Goal: Transaction & Acquisition: Book appointment/travel/reservation

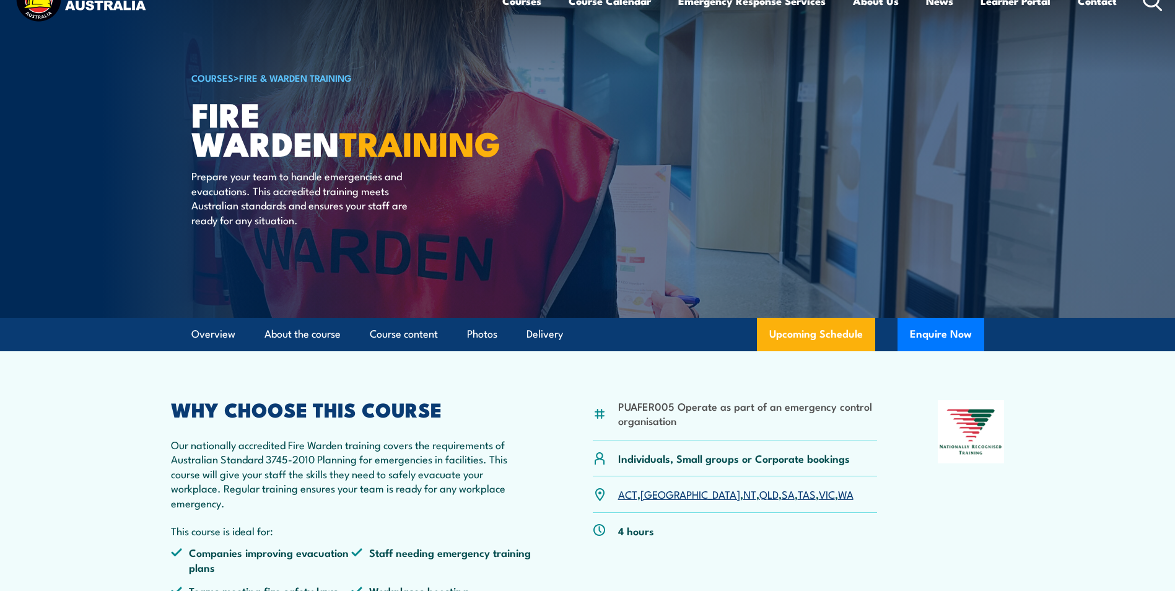
scroll to position [12, 0]
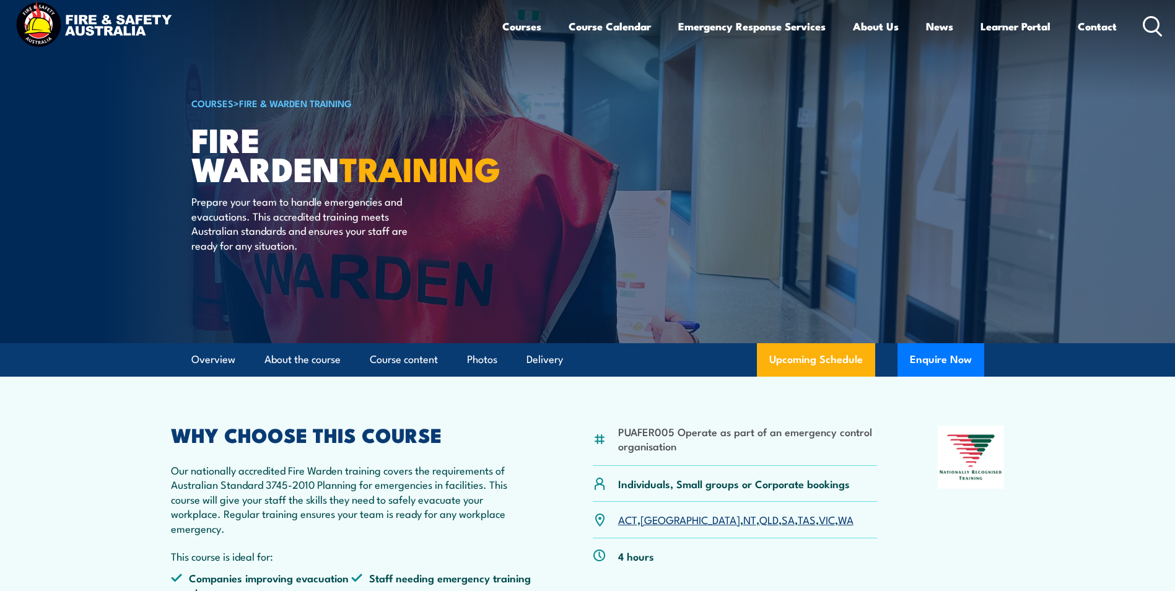
drag, startPoint x: 89, startPoint y: 438, endPoint x: 154, endPoint y: 406, distance: 72.3
click at [1154, 24] on icon at bounding box center [1152, 26] width 20 height 20
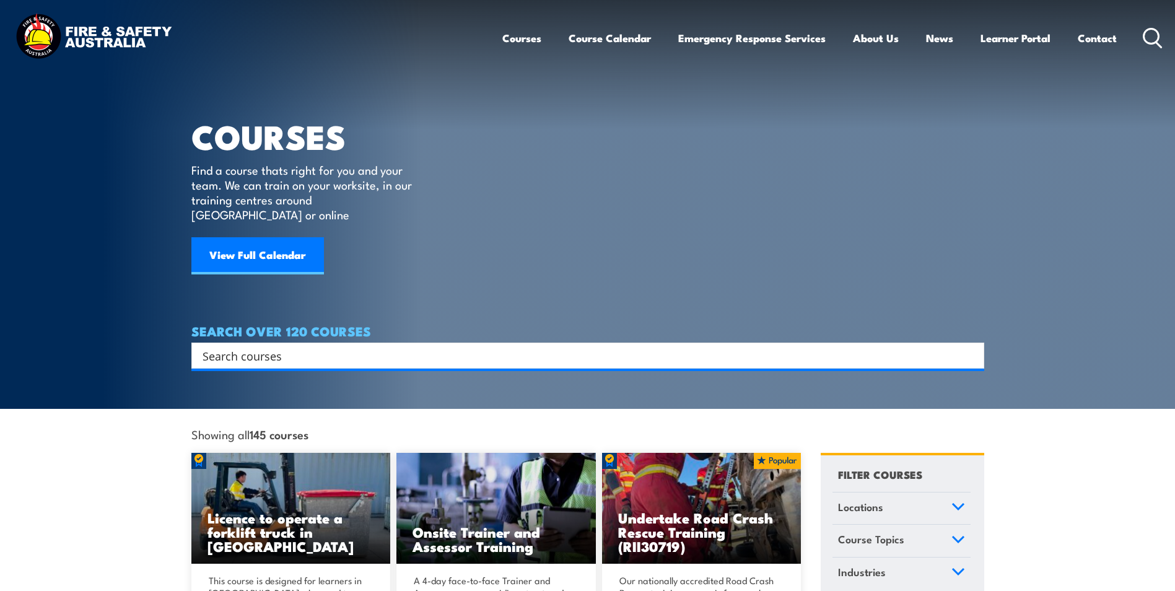
click at [230, 346] on input "Search input" at bounding box center [579, 355] width 754 height 19
type input "Chief Fire Warden Training"
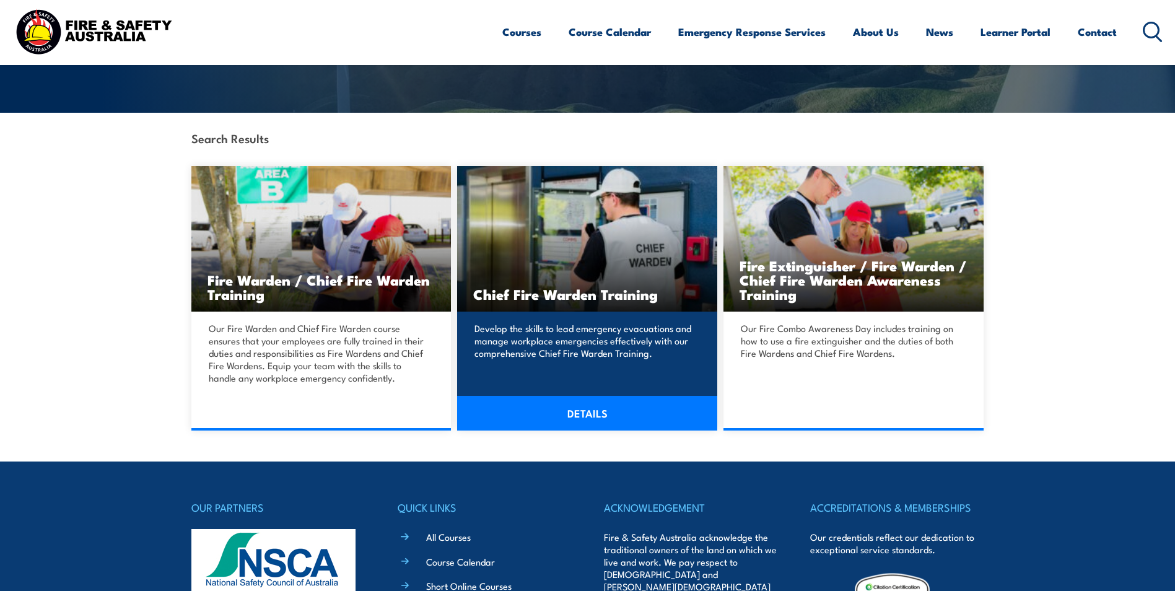
scroll to position [248, 0]
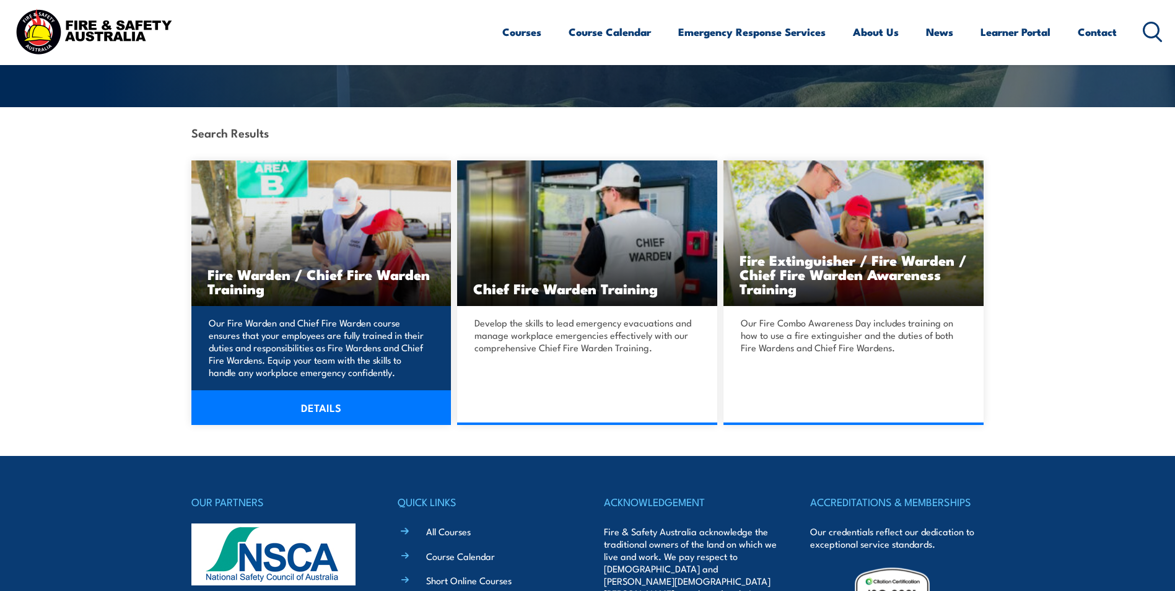
click at [311, 410] on link "DETAILS" at bounding box center [321, 407] width 260 height 35
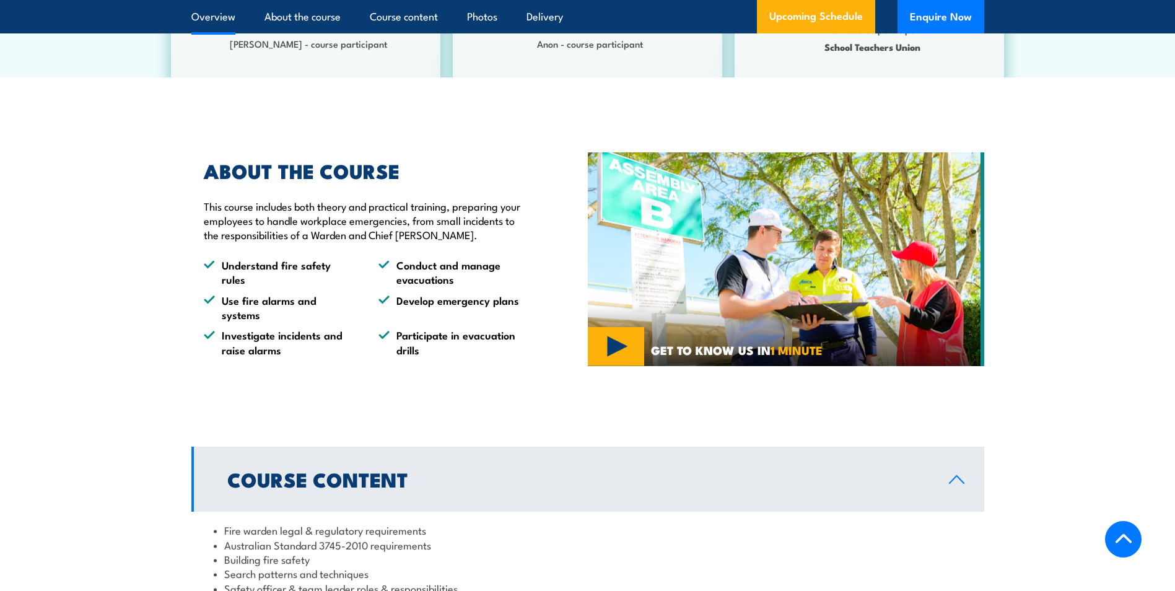
scroll to position [372, 0]
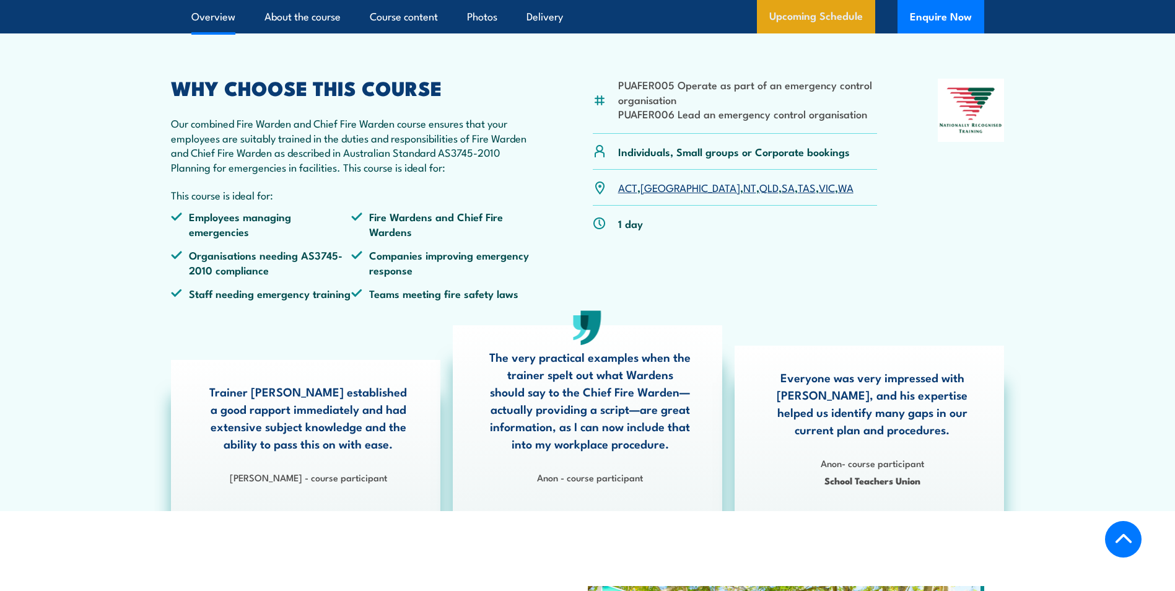
click at [799, 33] on link "Upcoming Schedule" at bounding box center [816, 16] width 118 height 33
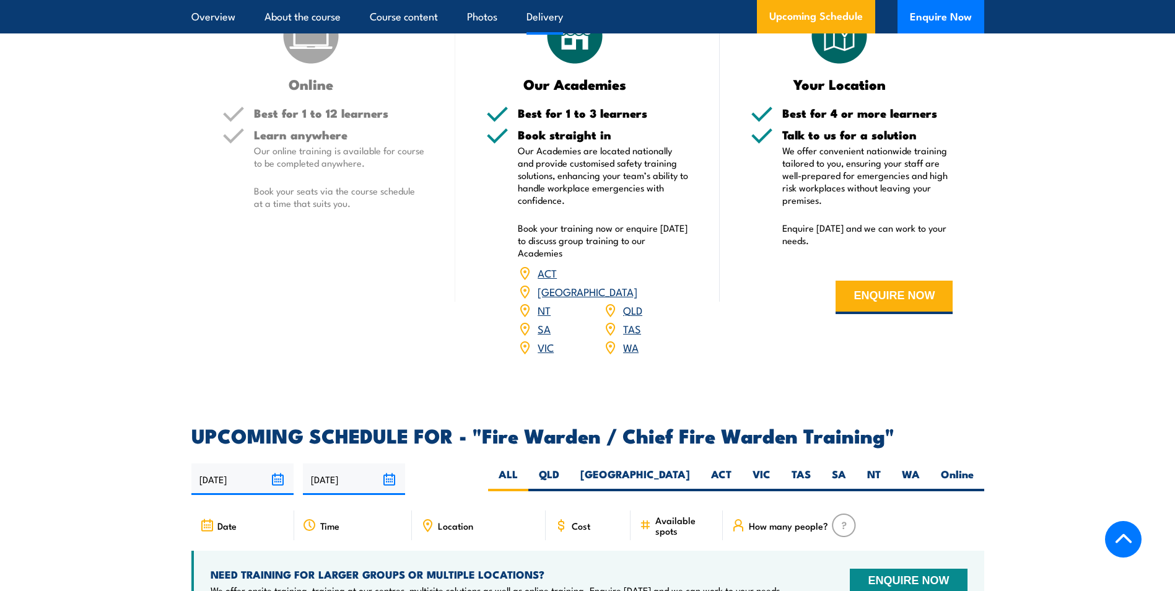
scroll to position [2193, 0]
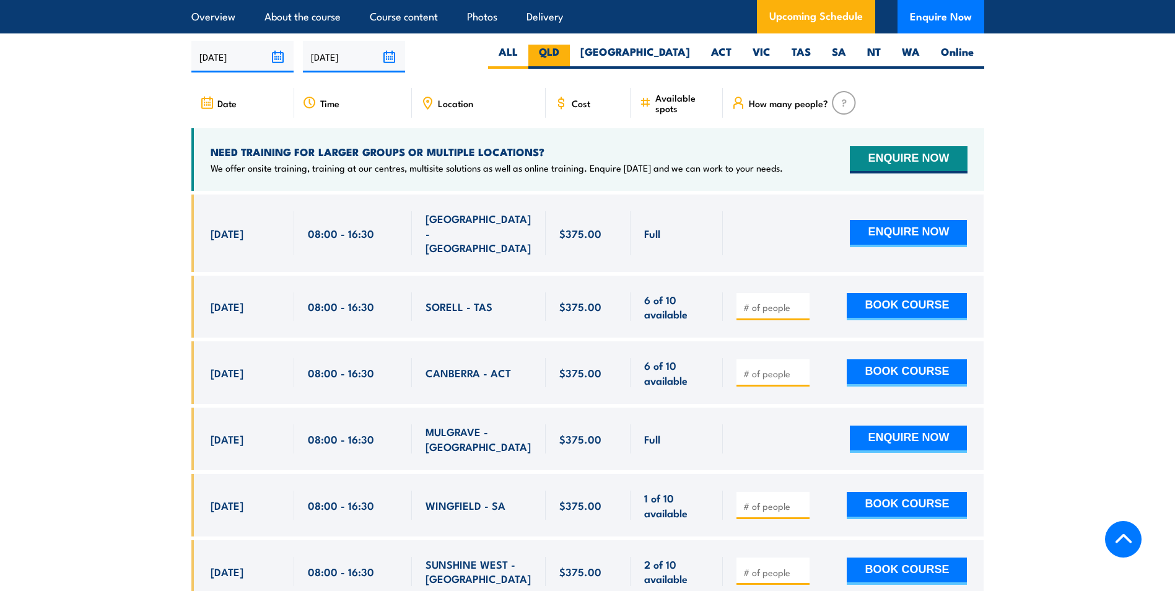
click at [570, 49] on label "QLD" at bounding box center [548, 57] width 41 height 24
click at [567, 49] on input "QLD" at bounding box center [563, 49] width 8 height 8
radio input "true"
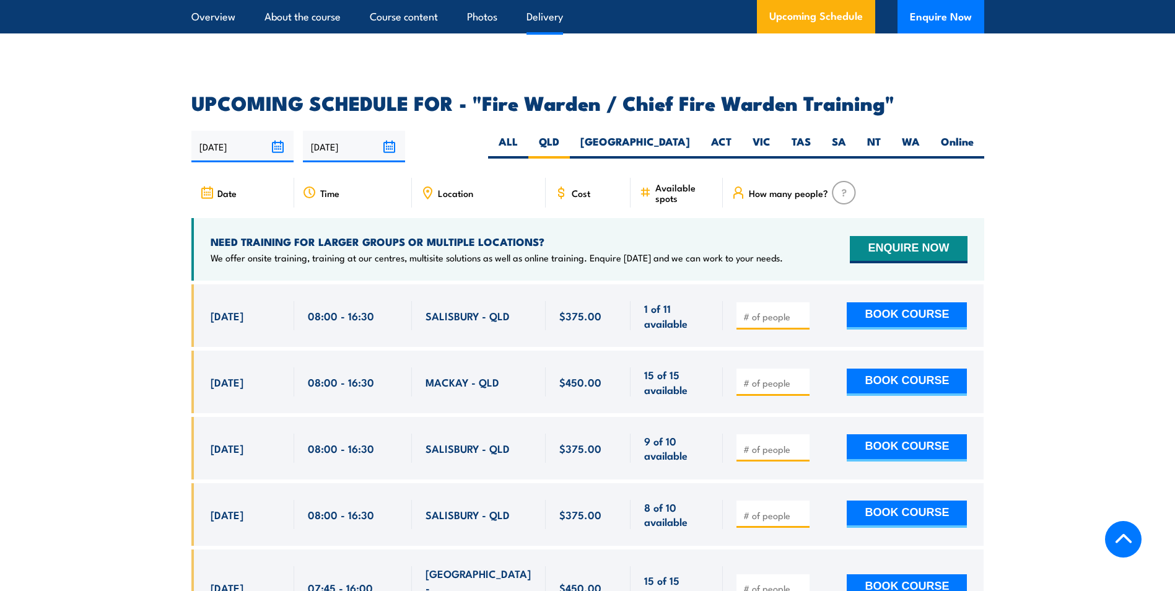
scroll to position [2193, 0]
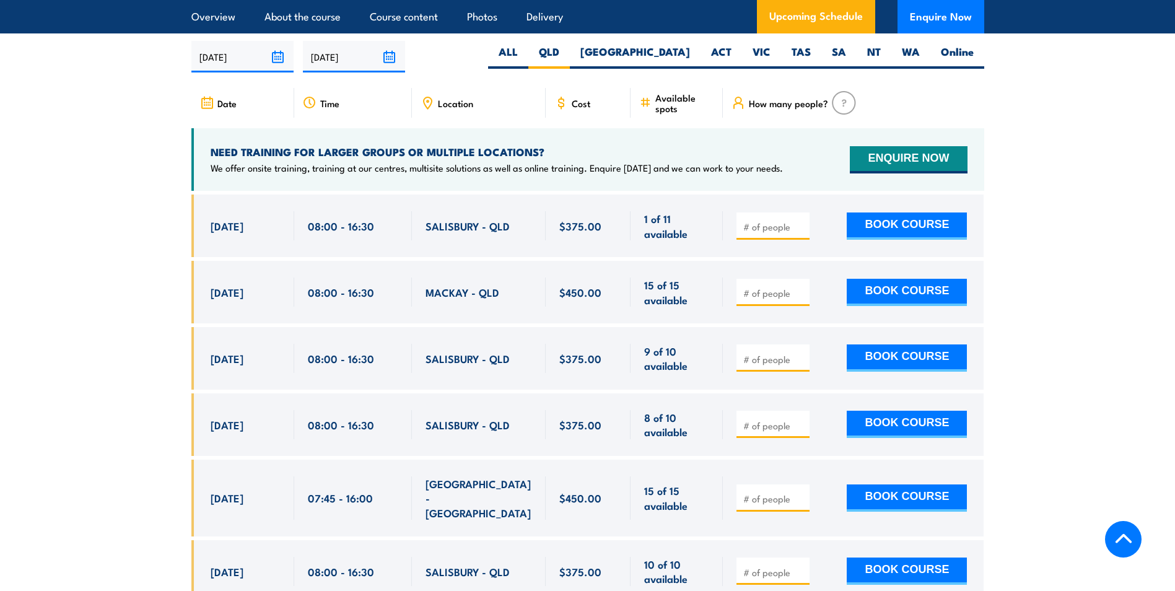
click at [1141, 324] on section "UPCOMING SCHEDULE FOR - "Fire Warden / Chief Fire Warden Training" 16/09/2025 1…" at bounding box center [587, 518] width 1175 height 1028
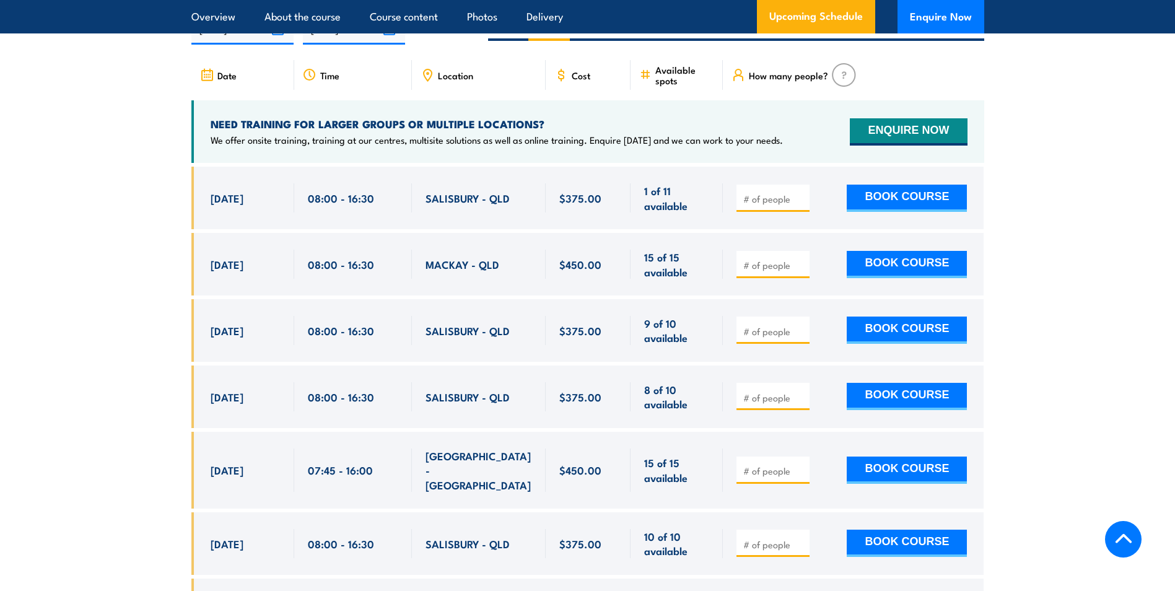
scroll to position [2131, 0]
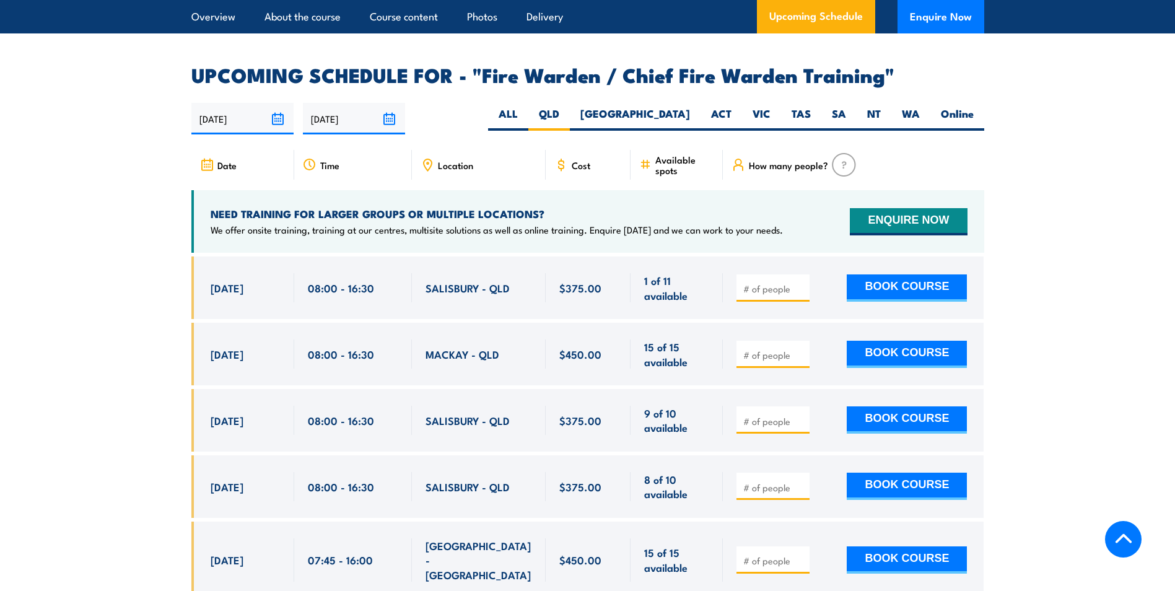
click at [125, 388] on section "UPCOMING SCHEDULE FOR - "Fire Warden / Chief Fire Warden Training" 16/09/2025 1…" at bounding box center [587, 580] width 1175 height 1028
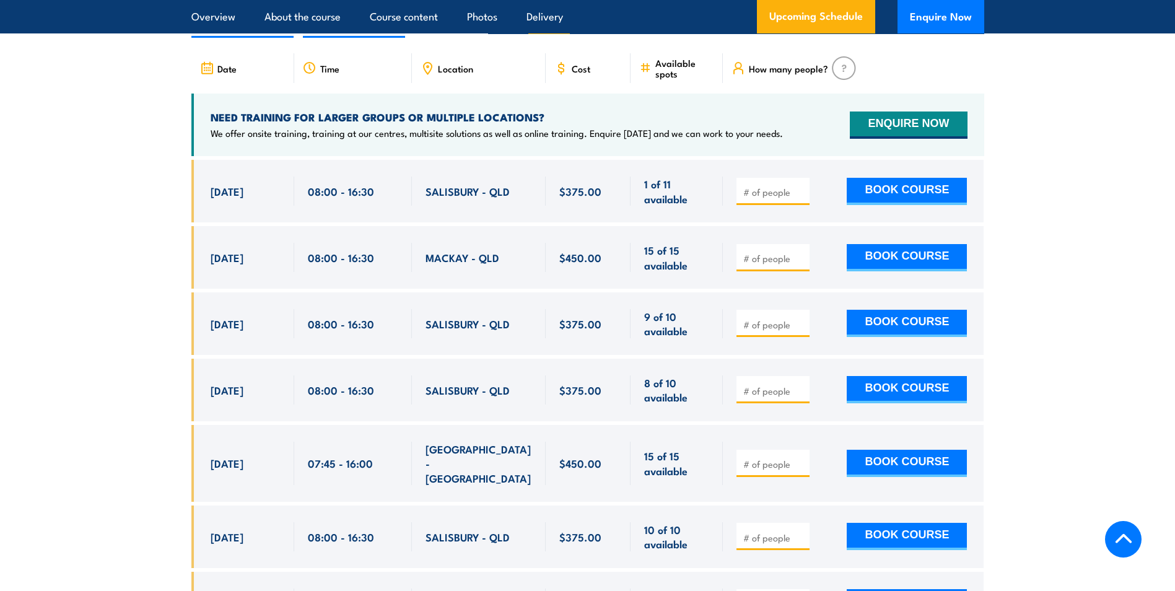
scroll to position [2255, 0]
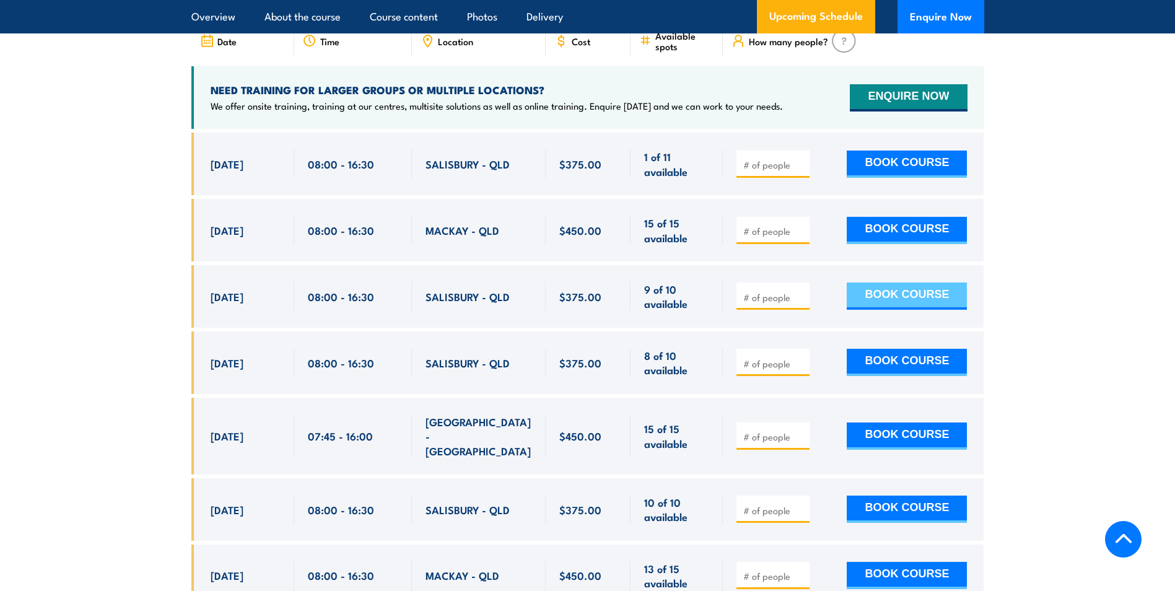
click at [887, 287] on button "BOOK COURSE" at bounding box center [906, 295] width 120 height 27
type input "1"
click at [801, 291] on input "1" at bounding box center [774, 297] width 62 height 12
click at [882, 292] on button "BOOK COURSE" at bounding box center [906, 295] width 120 height 27
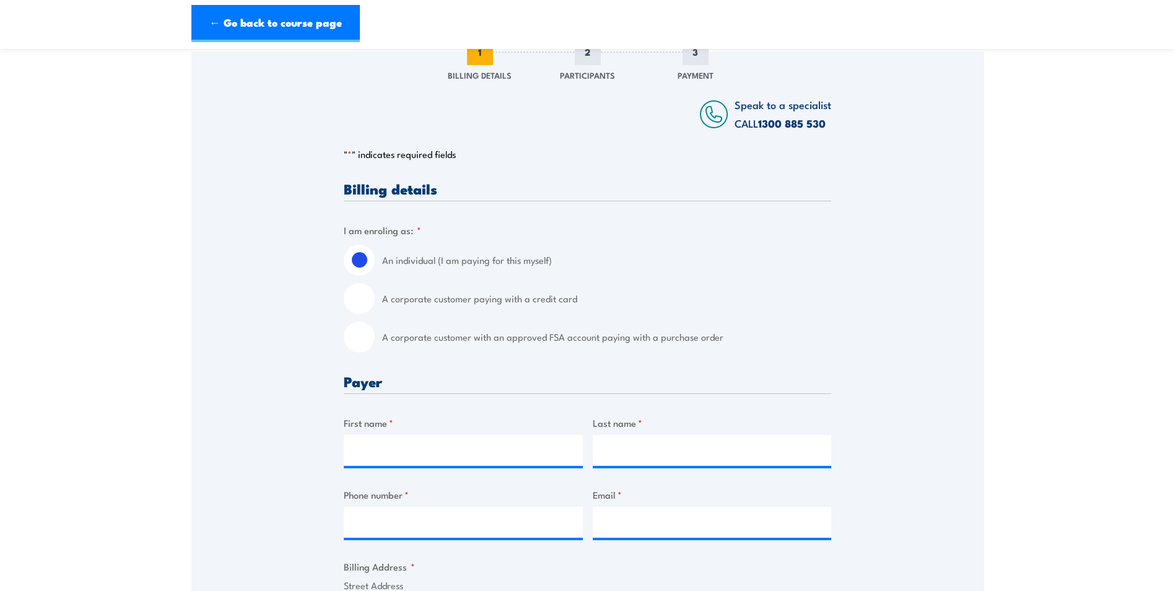
scroll to position [186, 0]
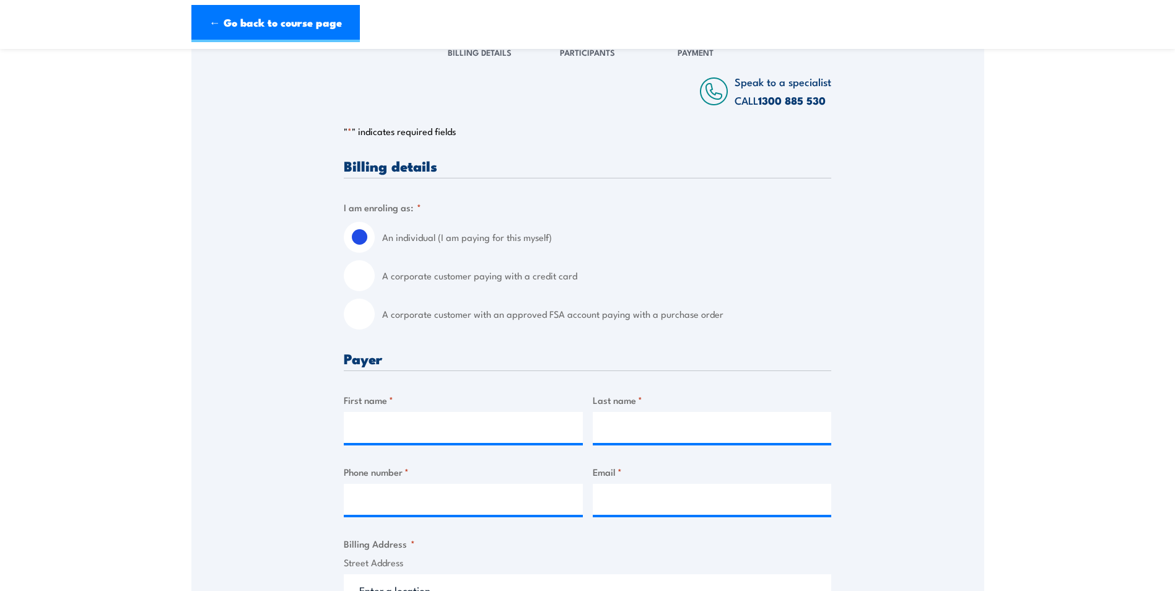
click at [365, 276] on input "A corporate customer paying with a credit card" at bounding box center [359, 275] width 31 height 31
radio input "true"
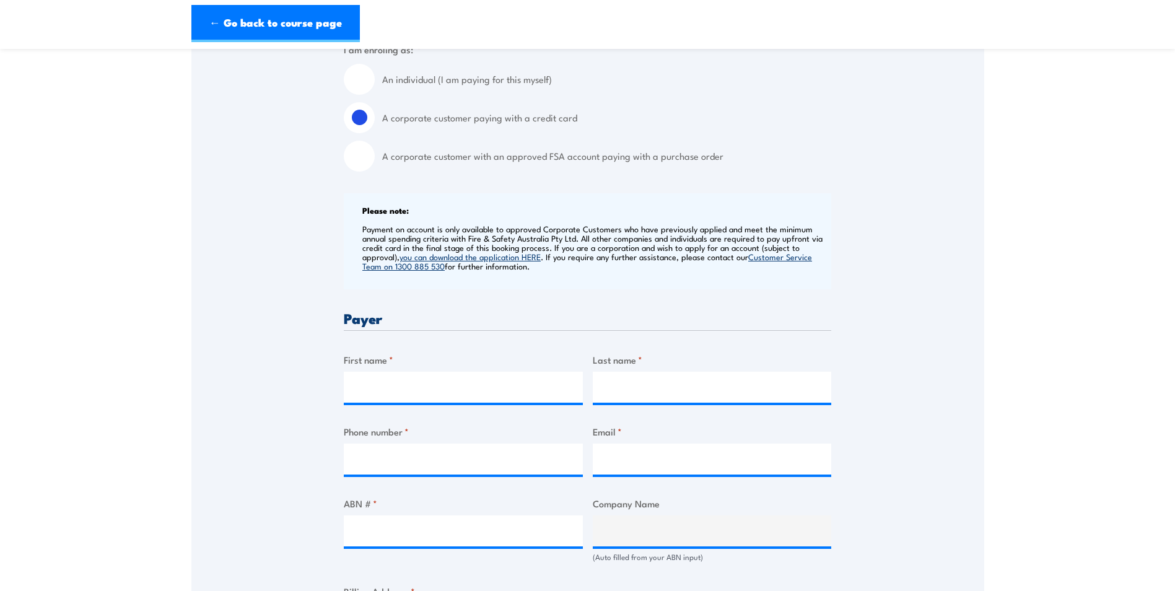
scroll to position [372, 0]
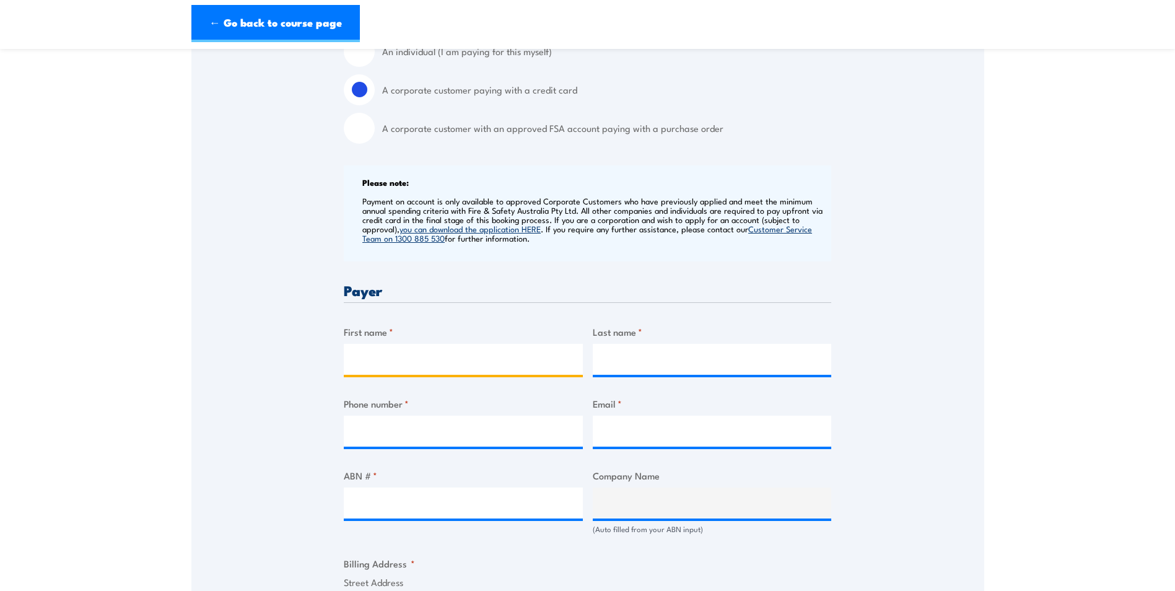
click at [404, 351] on input "First name *" at bounding box center [463, 359] width 239 height 31
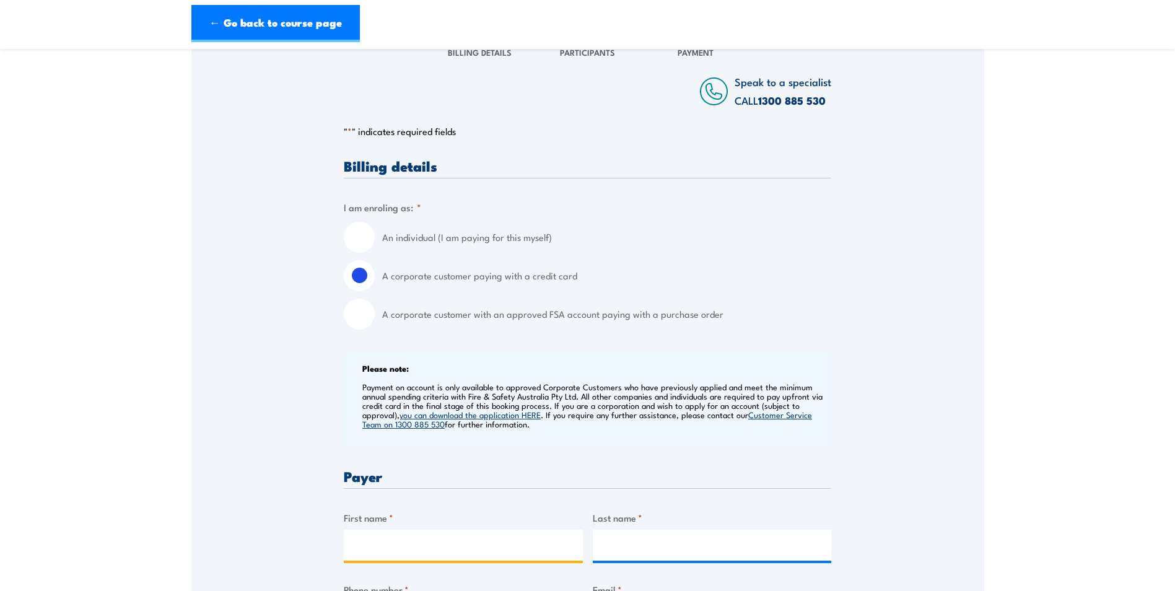
scroll to position [0, 0]
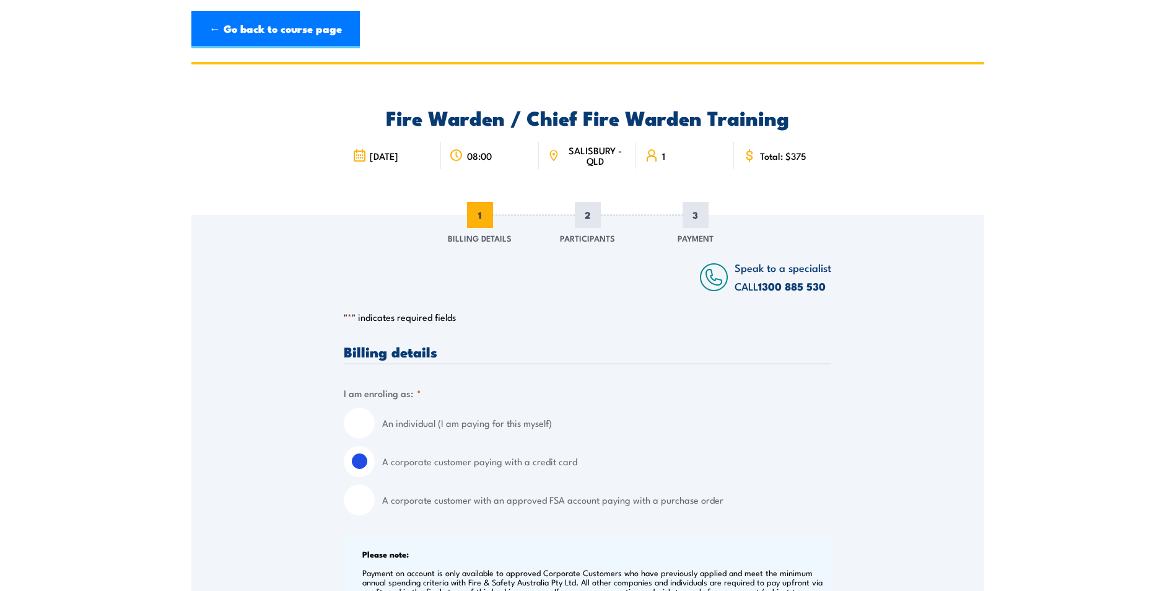
click at [362, 419] on input "An individual (I am paying for this myself)" at bounding box center [359, 422] width 31 height 31
radio input "true"
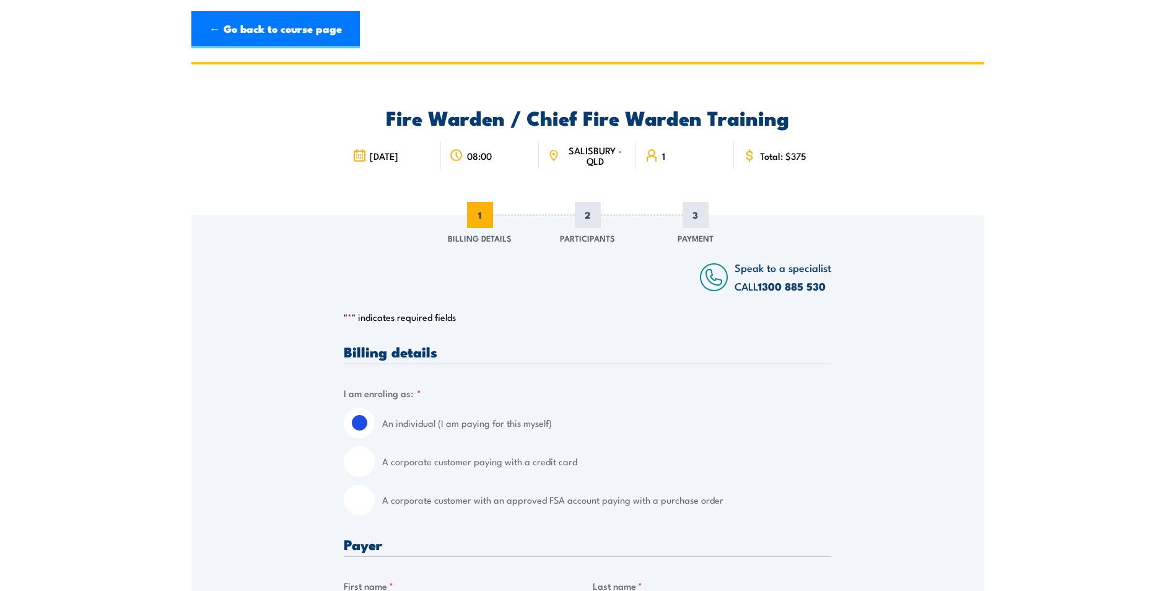
click at [362, 461] on input "A corporate customer paying with a credit card" at bounding box center [359, 461] width 31 height 31
radio input "true"
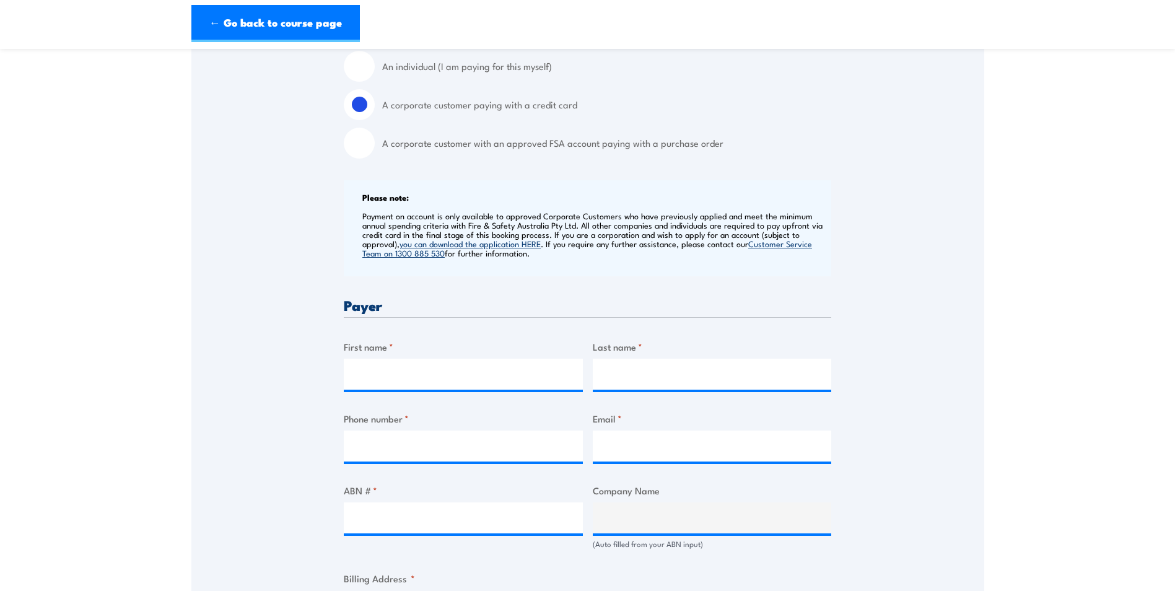
scroll to position [372, 0]
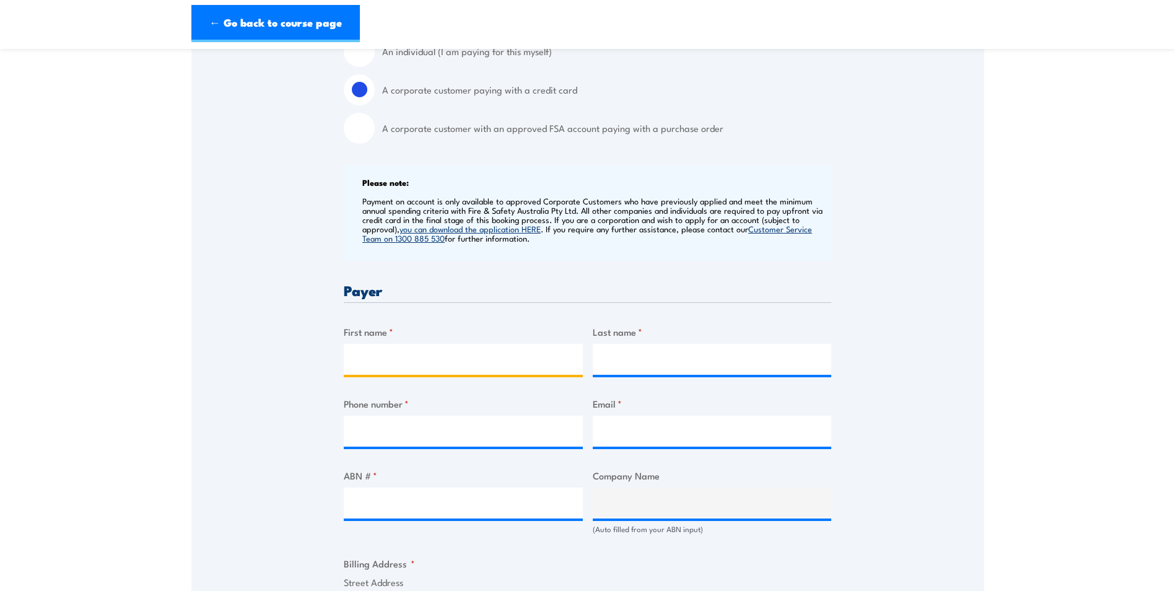
click at [411, 350] on input "First name *" at bounding box center [463, 359] width 239 height 31
type input "Martin"
type input "Duesing"
type input "0407630379"
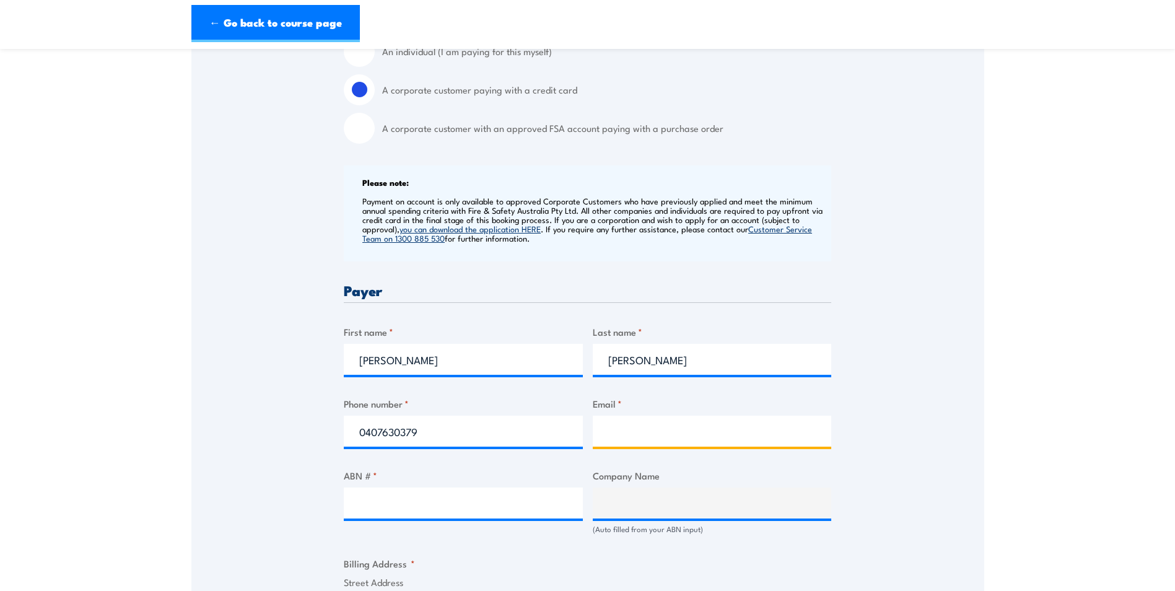
type input "mduesing@aushealth.com.au"
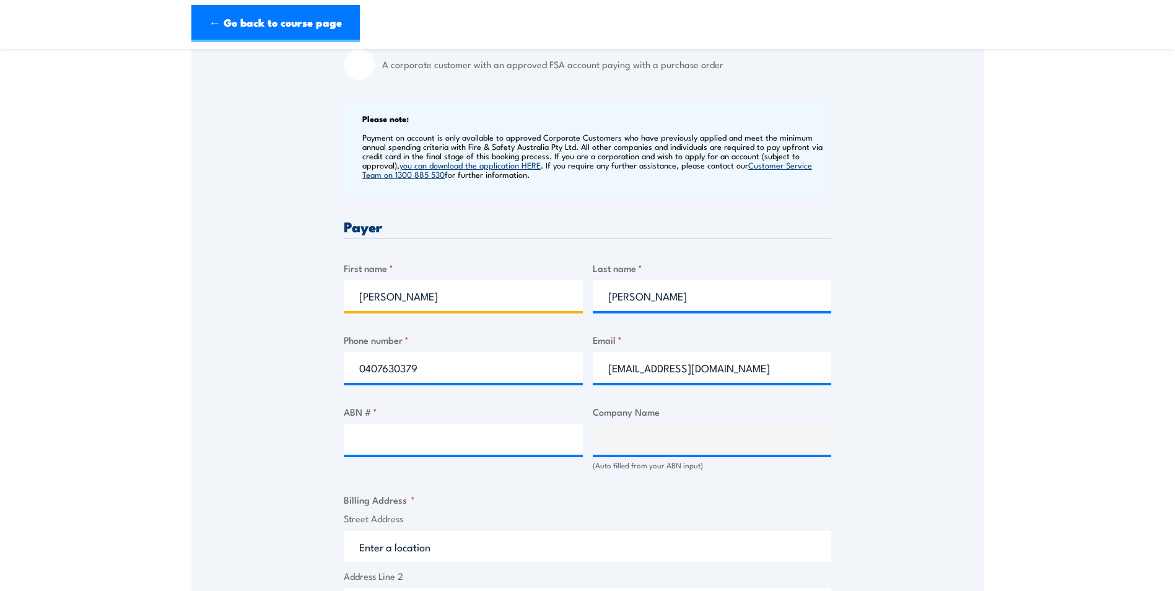
scroll to position [495, 0]
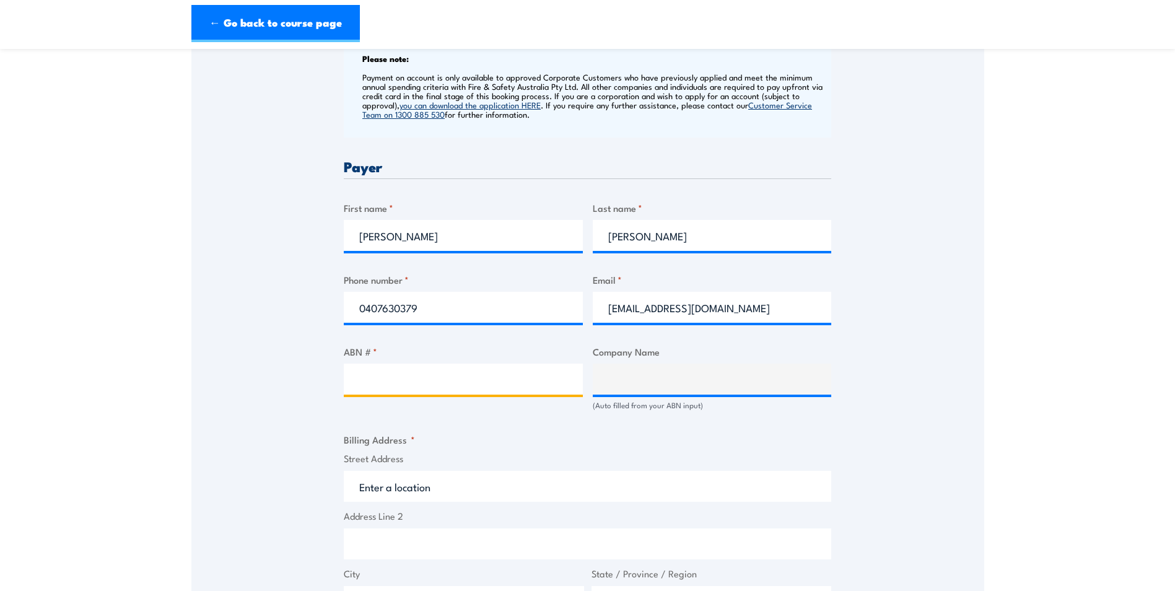
click at [380, 378] on input "ABN # *" at bounding box center [463, 378] width 239 height 31
click at [409, 378] on input "ABN # *" at bounding box center [463, 378] width 239 height 31
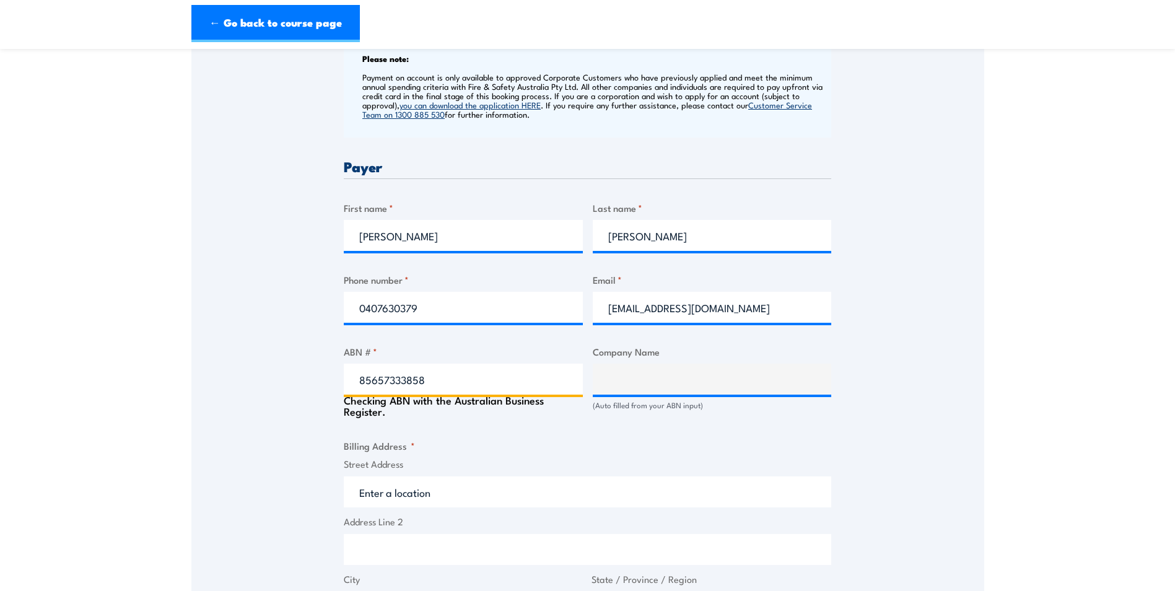
type input "85657333858"
type input "THE AUSHEALTH HOSPITAL RESEARCH FUND LTD"
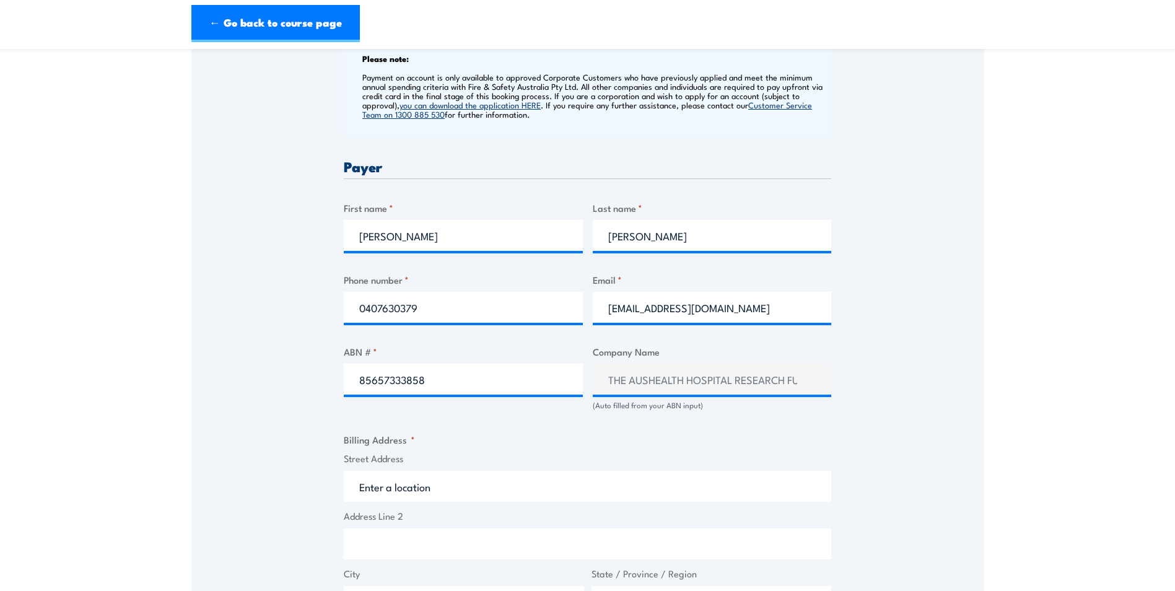
scroll to position [557, 0]
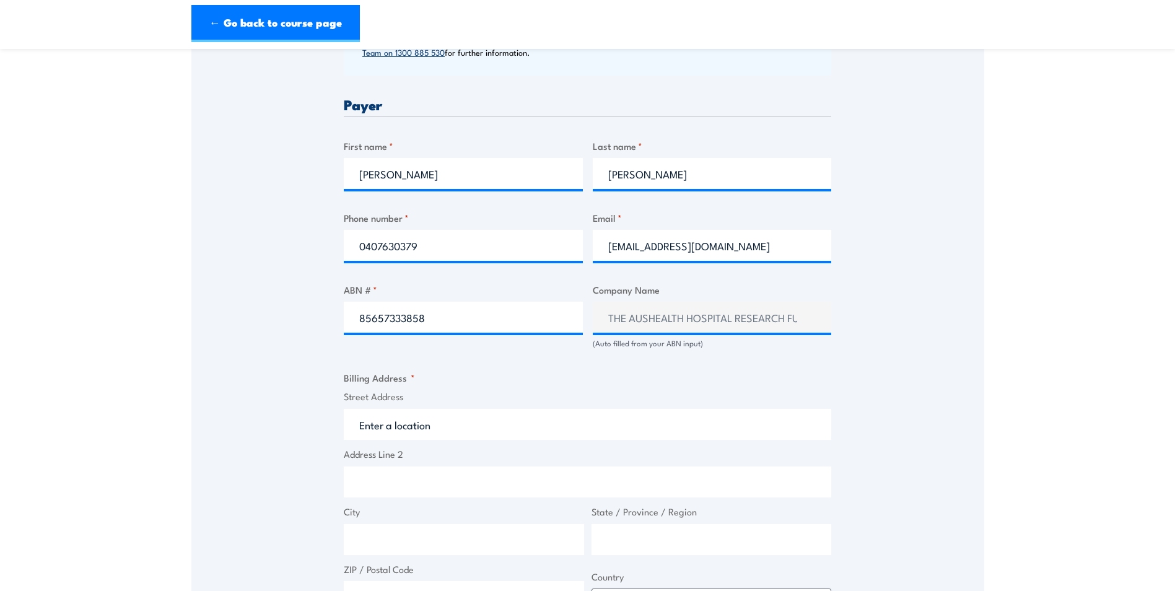
click at [400, 429] on input "Street Address" at bounding box center [587, 424] width 487 height 31
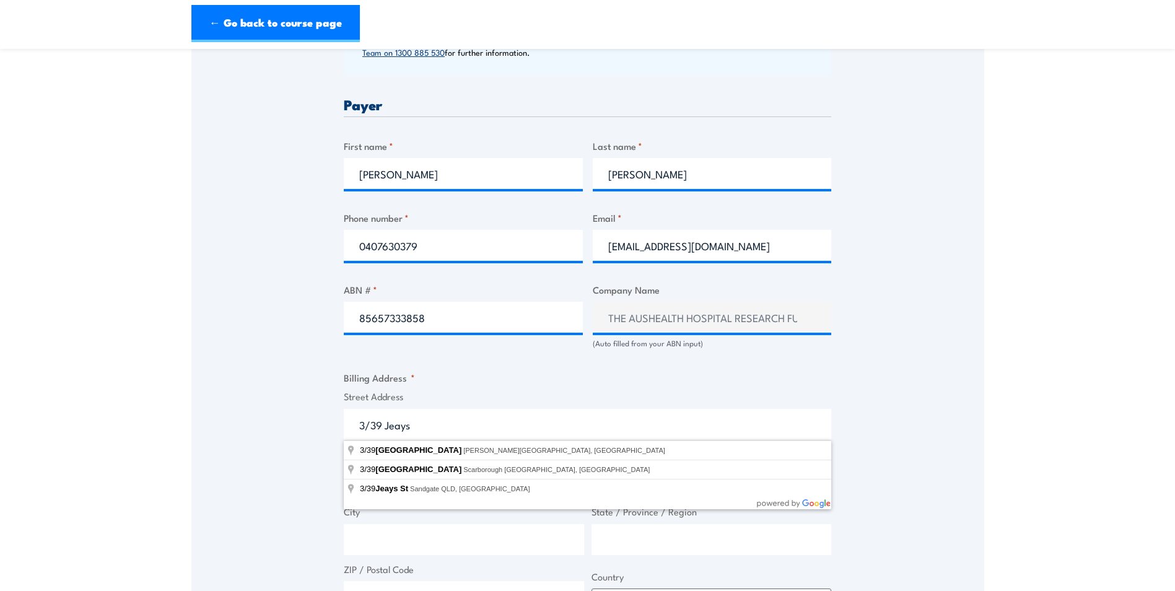
type input "3/39 Jeays Street, Bowen Hills QLD, Australia"
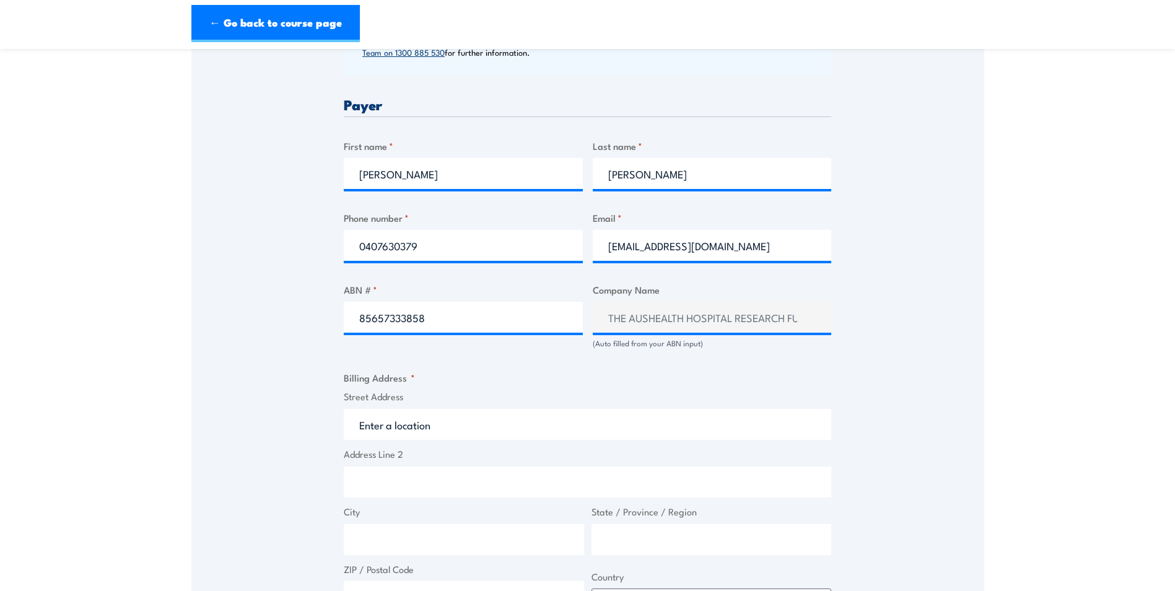
type input "39 Jeays St"
type input "Bowen Hills"
type input "Queensland"
type input "4006"
select select "Australia"
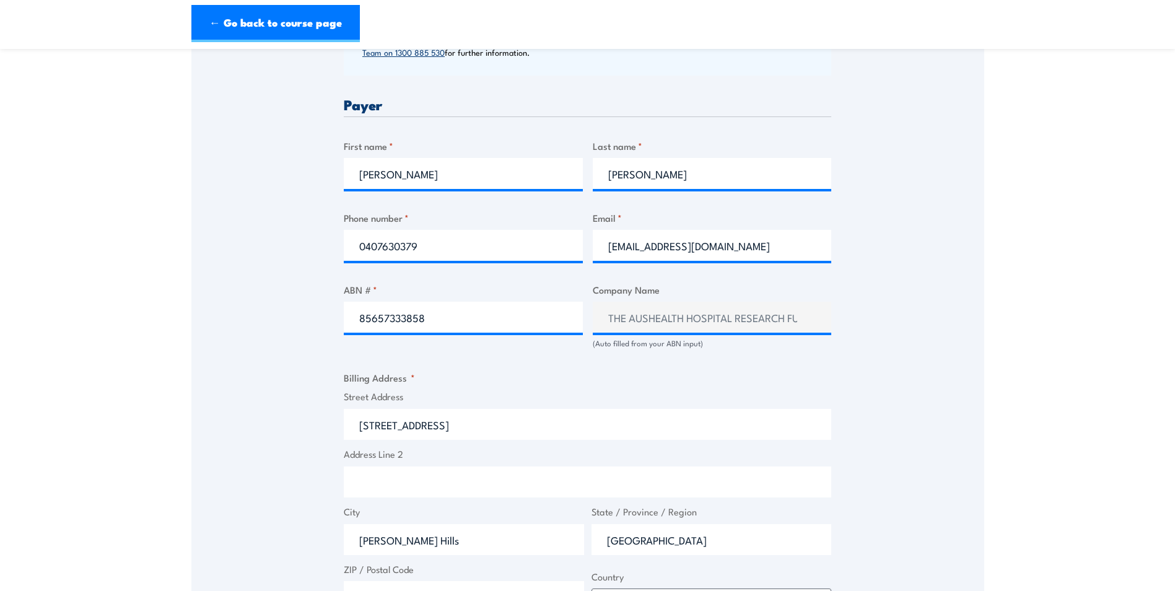
click at [364, 425] on input "39 Jeays St" at bounding box center [587, 424] width 487 height 31
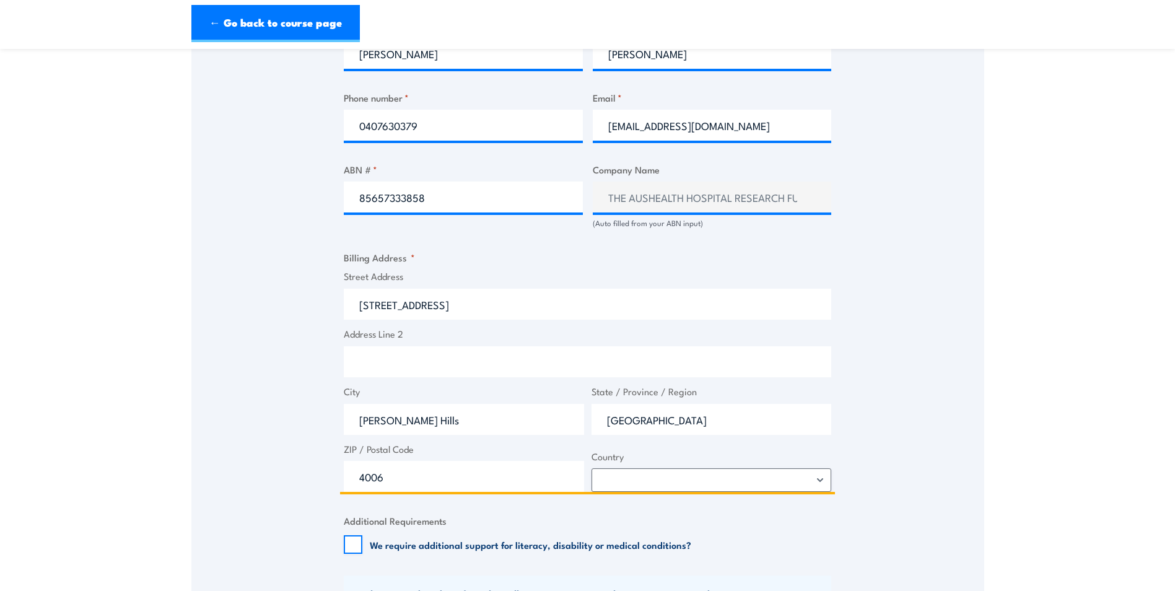
scroll to position [681, 0]
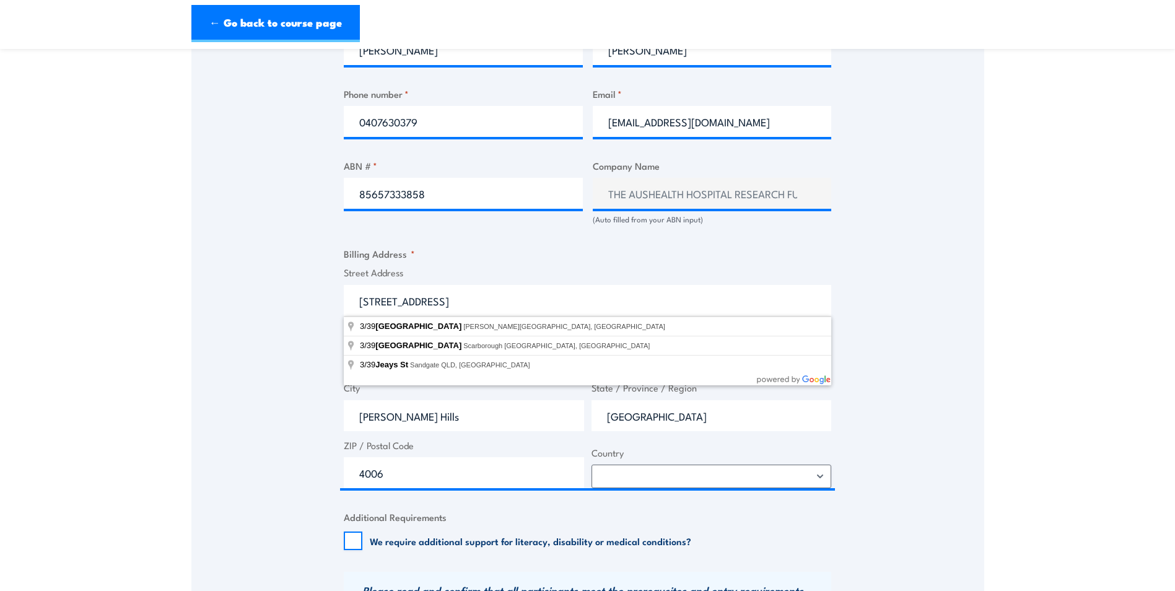
click at [298, 358] on div "Speak to a specialist CALL 1300 885 530 CALL 1300 885 530 " * " indicates requi…" at bounding box center [587, 206] width 793 height 1344
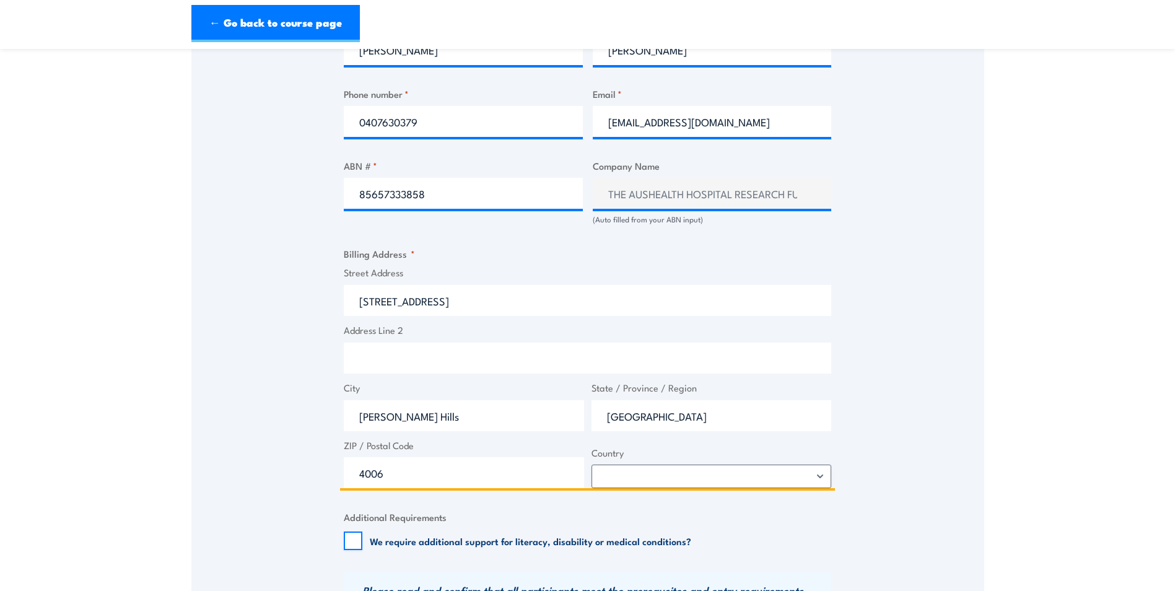
click at [383, 351] on input "Address Line 2" at bounding box center [587, 357] width 487 height 31
click at [253, 362] on div "Speak to a specialist CALL 1300 885 530 CALL 1300 885 530 " * " indicates requi…" at bounding box center [587, 206] width 793 height 1344
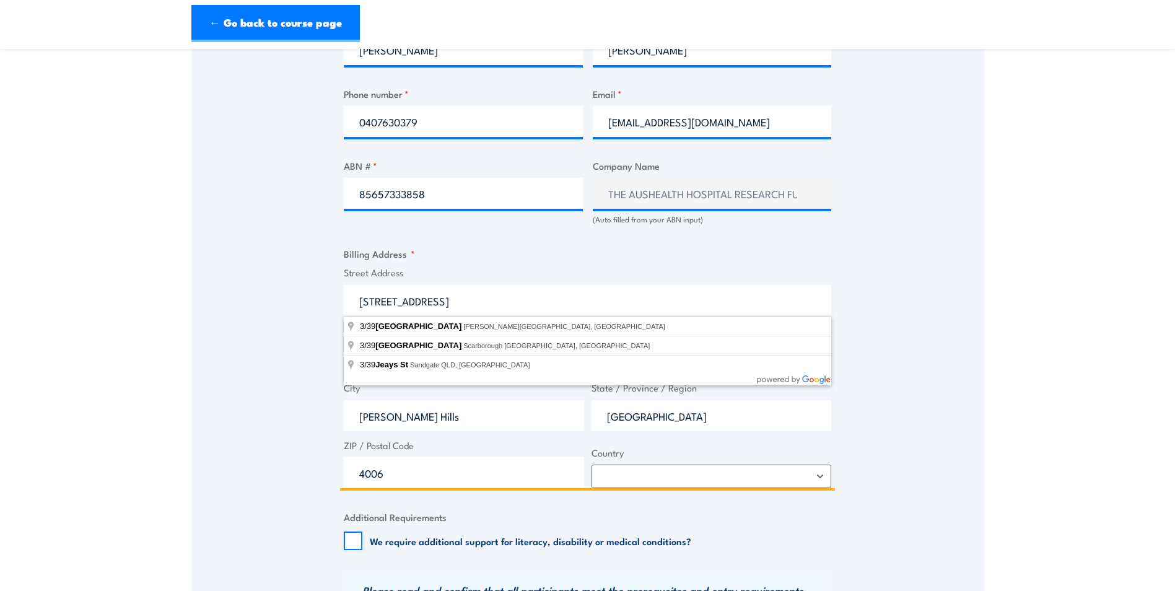
drag, startPoint x: 426, startPoint y: 303, endPoint x: 370, endPoint y: 303, distance: 56.3
click at [370, 303] on input "3/39 Jeays St" at bounding box center [587, 300] width 487 height 31
type input "3"
type input "Suite 3"
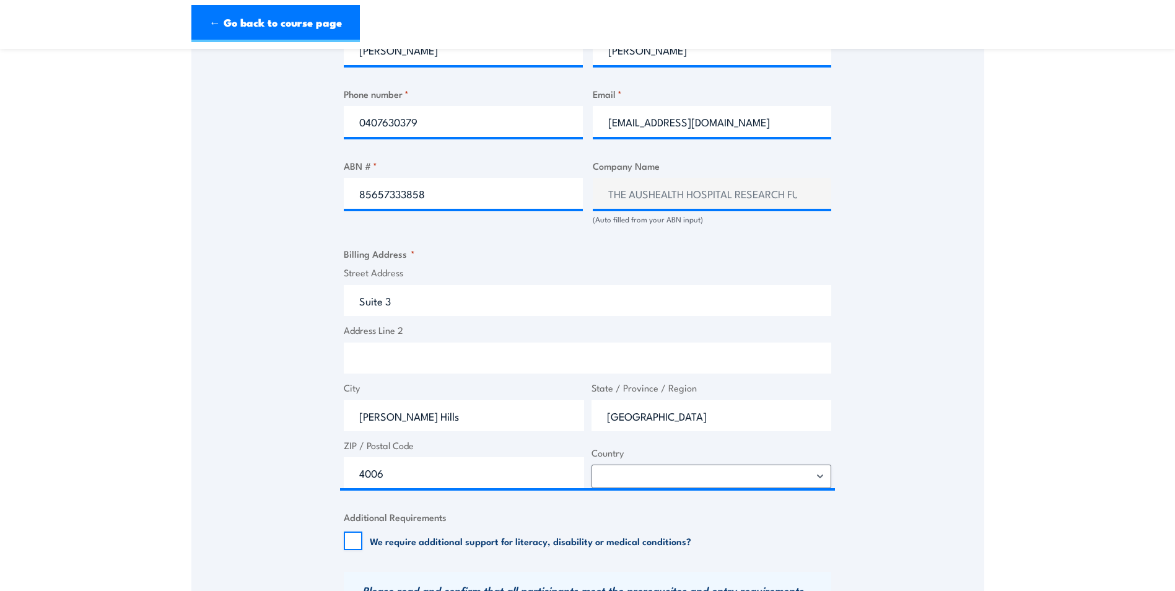
click at [307, 326] on div "Speak to a specialist CALL 1300 885 530 CALL 1300 885 530 " * " indicates requi…" at bounding box center [587, 206] width 793 height 1344
click at [369, 369] on input "Address Line 2" at bounding box center [587, 357] width 487 height 31
paste input "39 Jeays St"
type input "39 Jeays St"
click at [245, 341] on div "Speak to a specialist CALL 1300 885 530 CALL 1300 885 530 " * " indicates requi…" at bounding box center [587, 206] width 793 height 1344
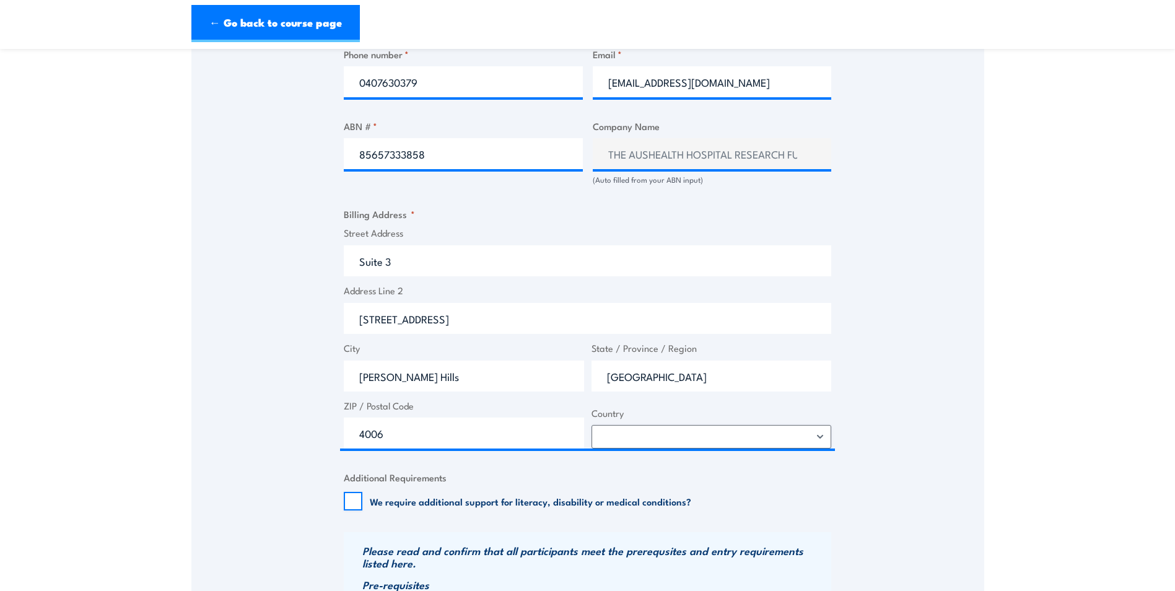
scroll to position [743, 0]
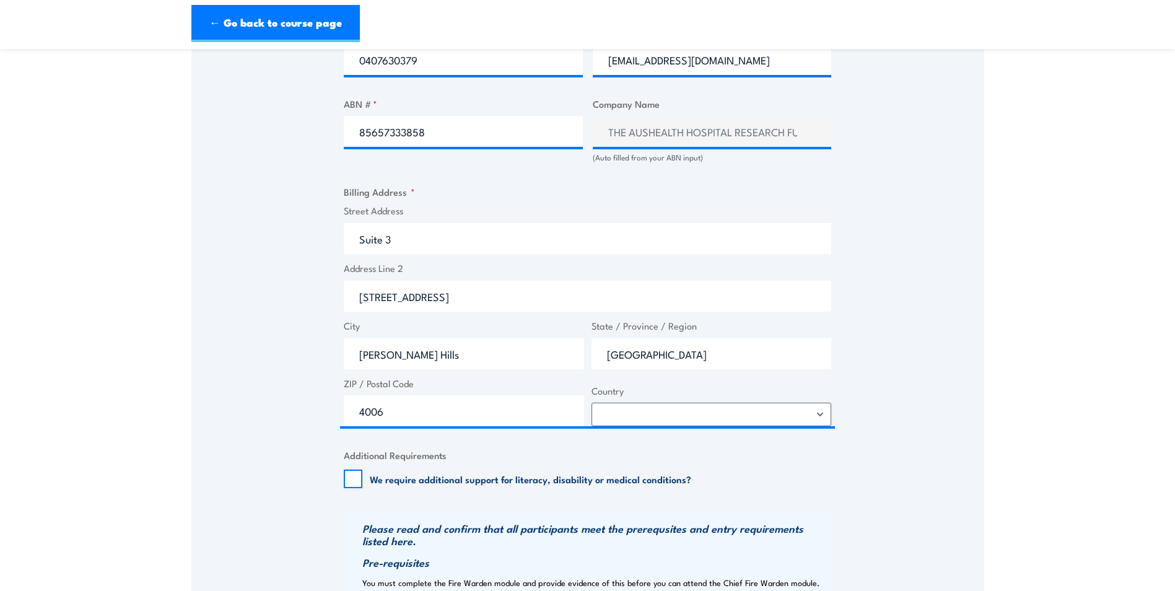
click at [288, 434] on div "Speak to a specialist CALL 1300 885 530 CALL 1300 885 530 " * " indicates requi…" at bounding box center [587, 144] width 793 height 1344
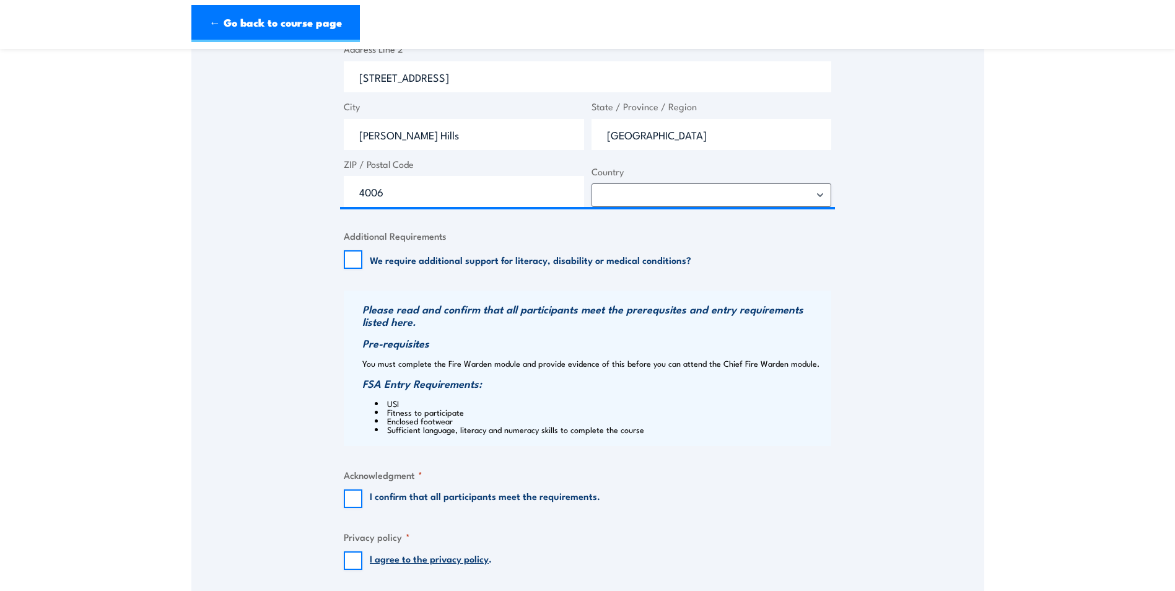
scroll to position [991, 0]
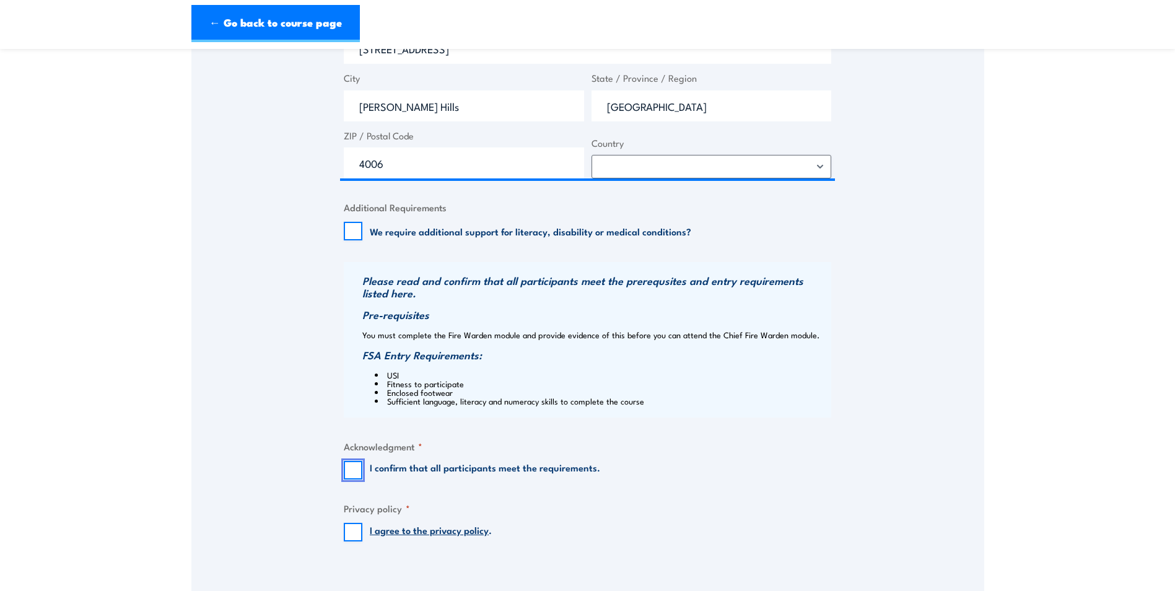
click at [352, 471] on input "I confirm that all participants meet the requirements." at bounding box center [353, 470] width 19 height 19
checkbox input "true"
click at [349, 537] on input "I agree to the privacy policy ." at bounding box center [353, 532] width 19 height 19
checkbox input "true"
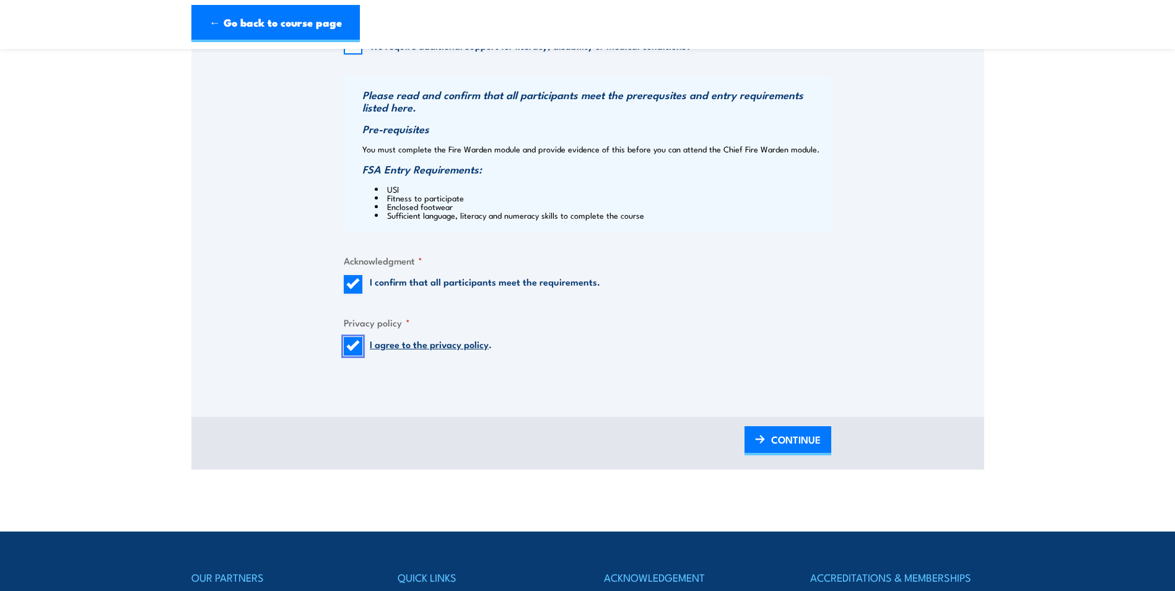
scroll to position [1238, 0]
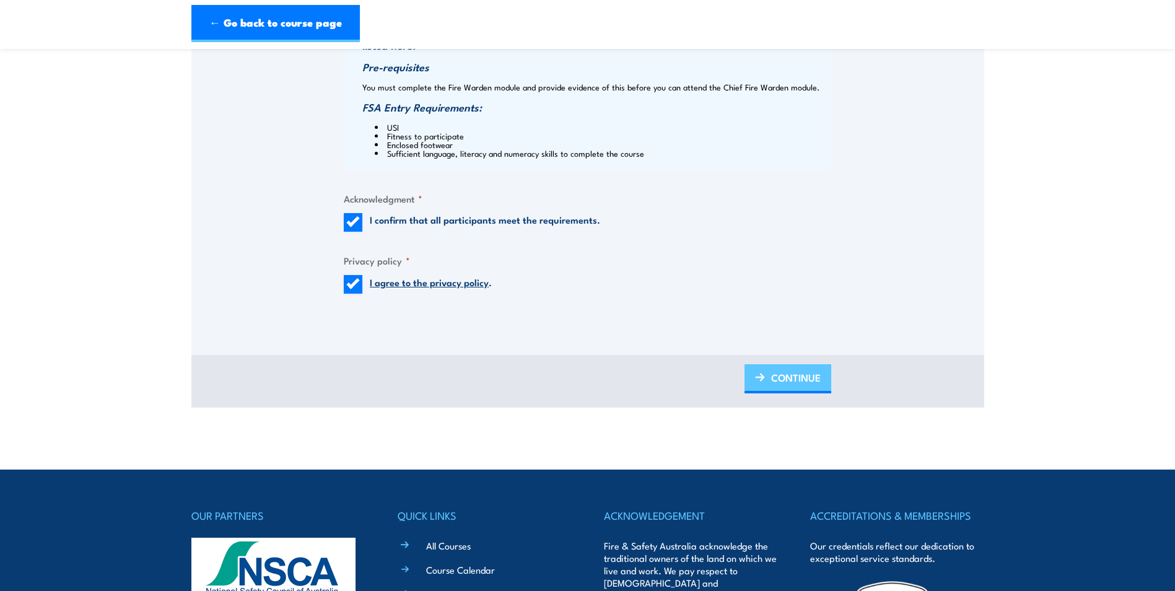
click at [784, 379] on span "CONTINUE" at bounding box center [796, 377] width 50 height 33
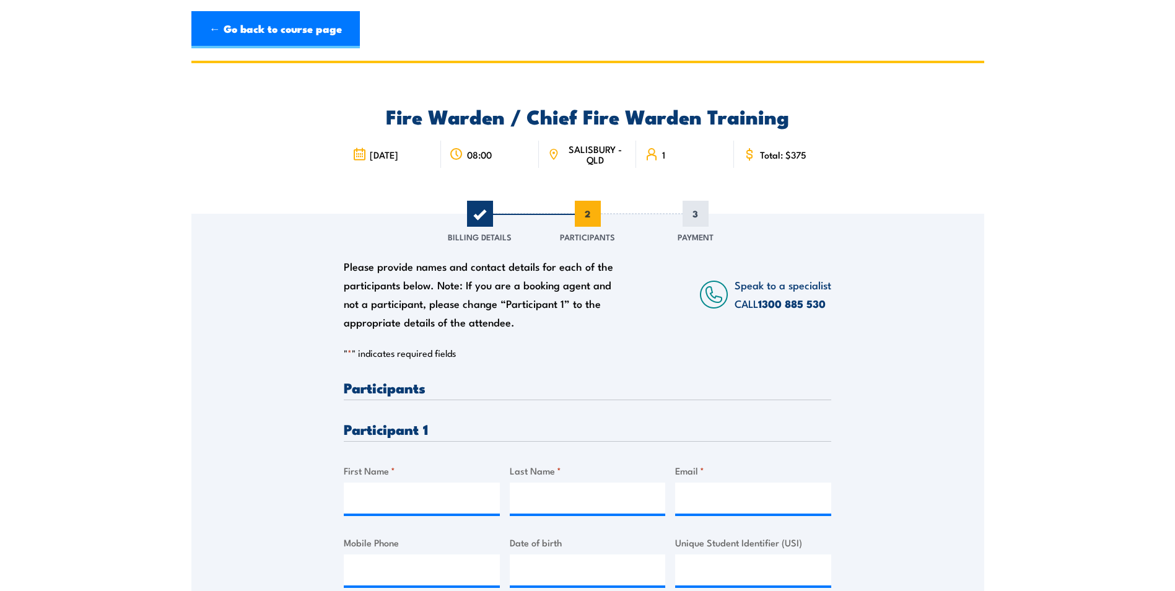
scroll to position [0, 0]
click at [426, 388] on h3 "Participants" at bounding box center [587, 388] width 487 height 14
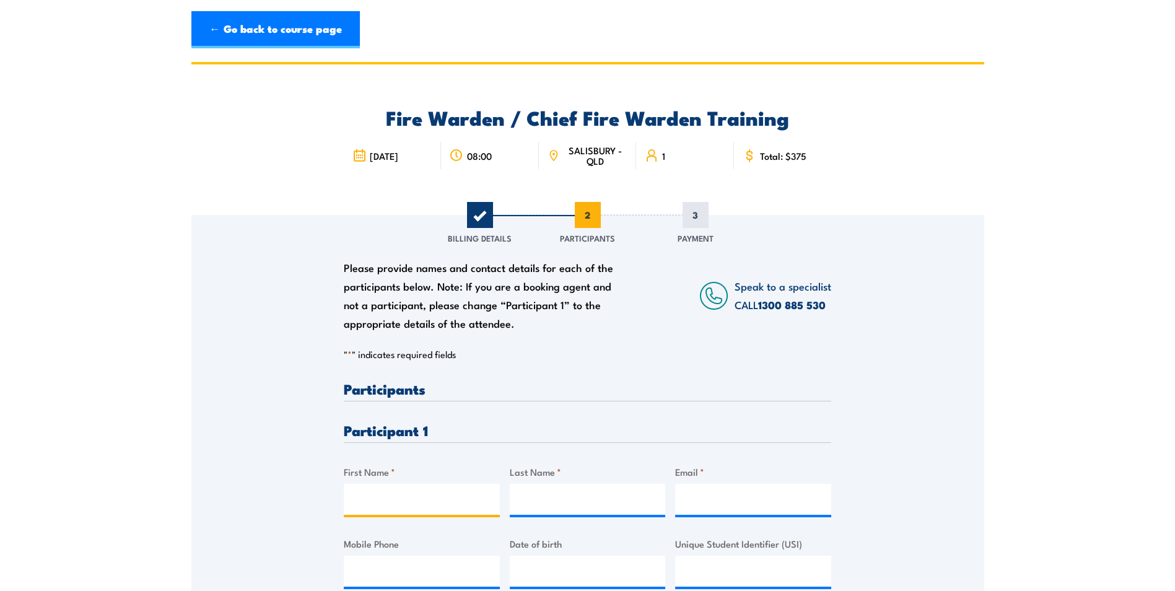
click at [409, 496] on input "First Name *" at bounding box center [422, 499] width 156 height 31
type input "Martin"
type input "Duesing"
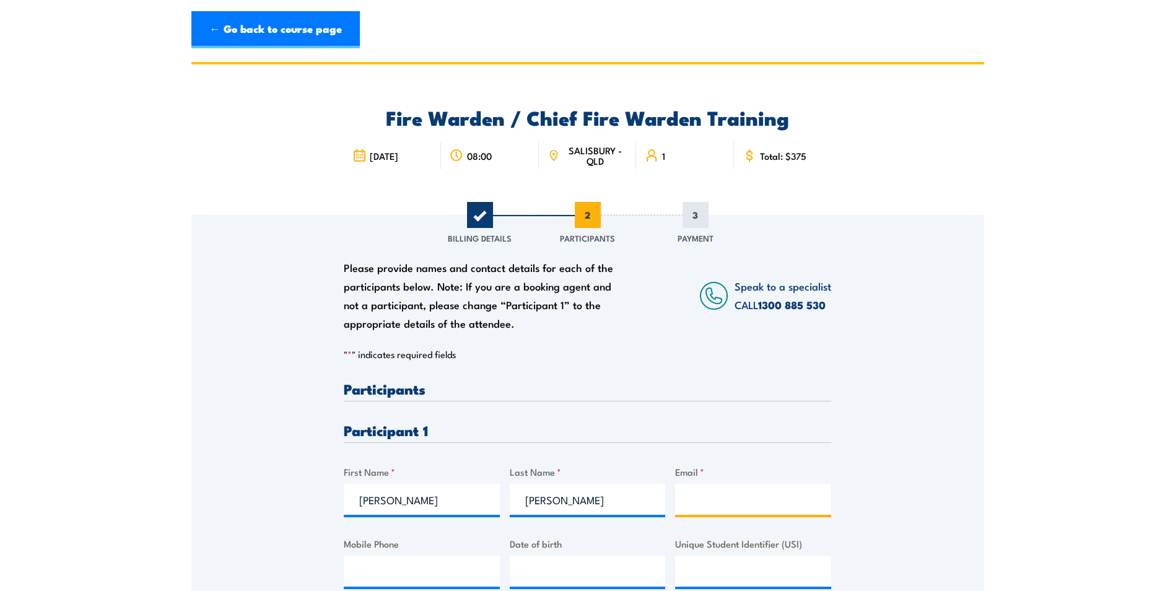
type input "mduesing@aushealth.com.au"
type input "0407630379"
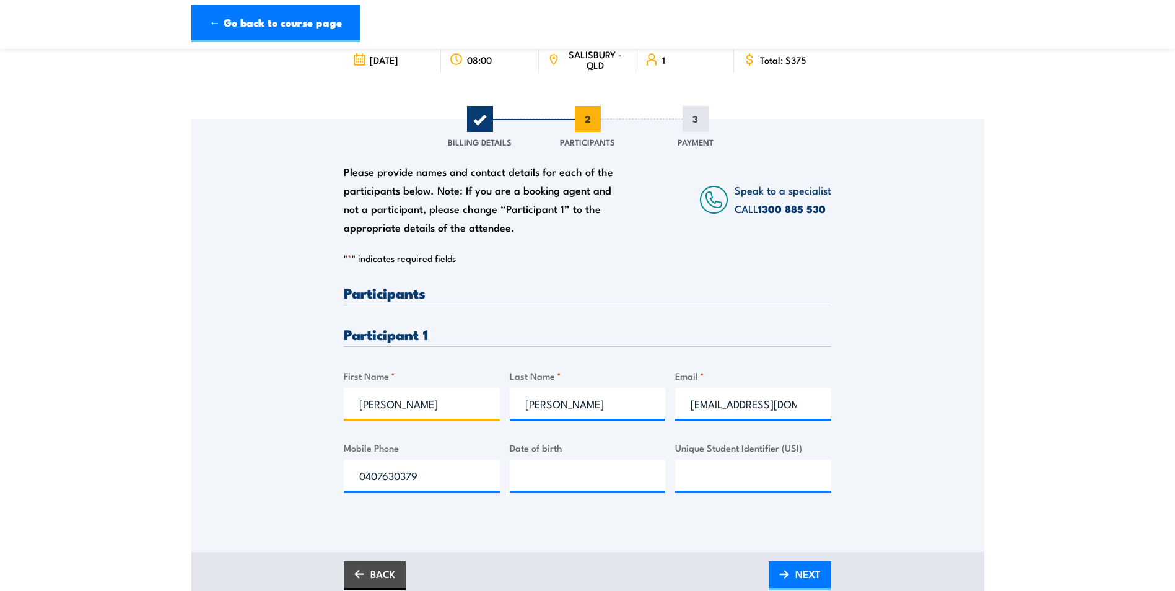
scroll to position [124, 0]
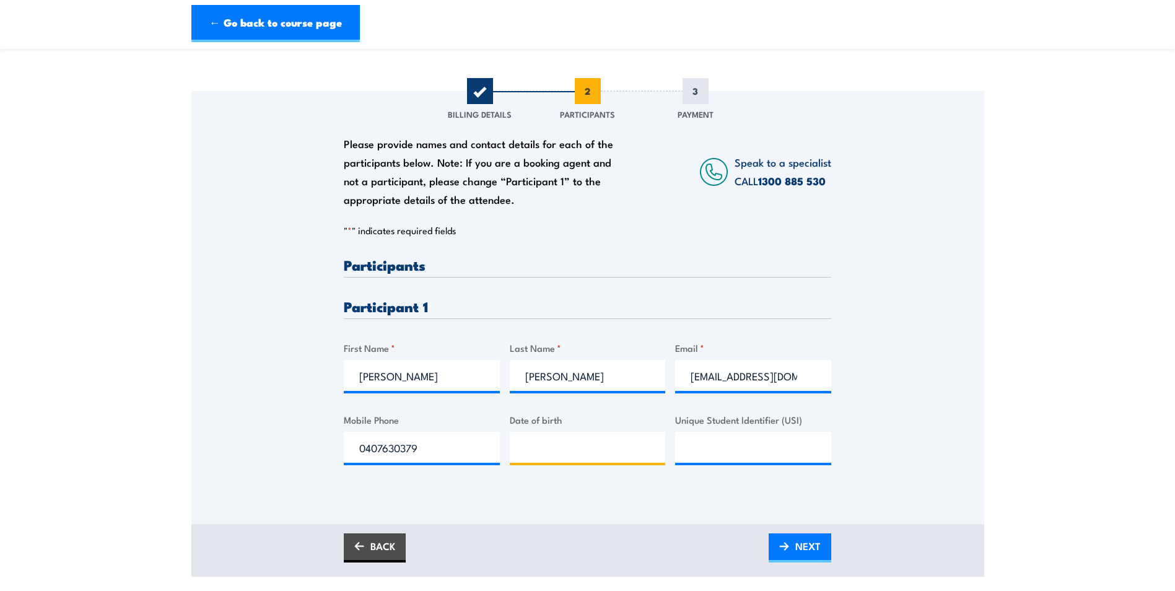
type input "__/__/____"
click at [560, 440] on input "__/__/____" at bounding box center [588, 447] width 156 height 31
click at [290, 356] on div "Please provide names and contact details for each of the participants below. No…" at bounding box center [587, 290] width 793 height 398
click at [798, 546] on span "NEXT" at bounding box center [807, 545] width 25 height 33
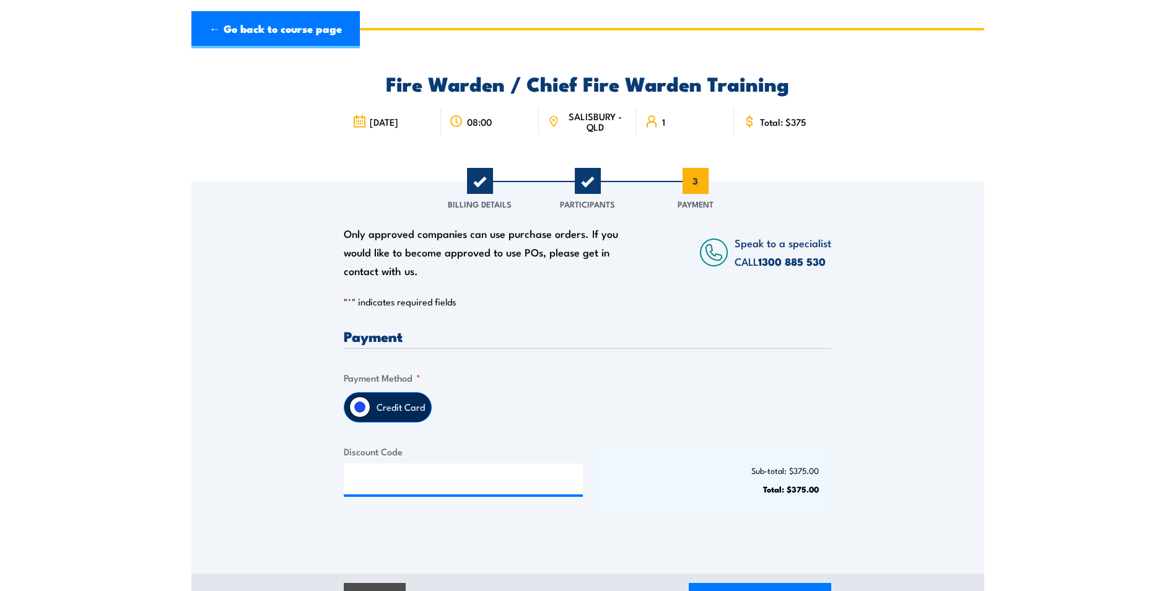
scroll to position [0, 0]
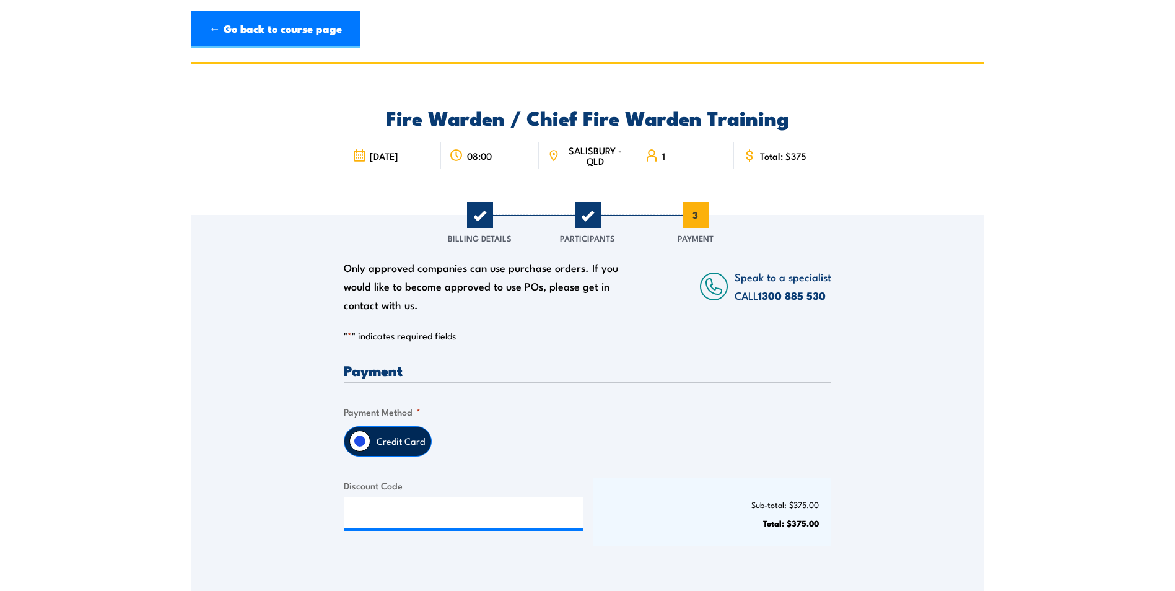
click at [393, 443] on label "Credit Card" at bounding box center [400, 441] width 61 height 29
click at [370, 443] on input "Credit Card" at bounding box center [359, 440] width 21 height 21
click at [389, 441] on label "Credit Card" at bounding box center [400, 441] width 61 height 29
click at [370, 441] on input "Credit Card" at bounding box center [359, 440] width 21 height 21
click at [360, 437] on input "Credit Card" at bounding box center [359, 440] width 21 height 21
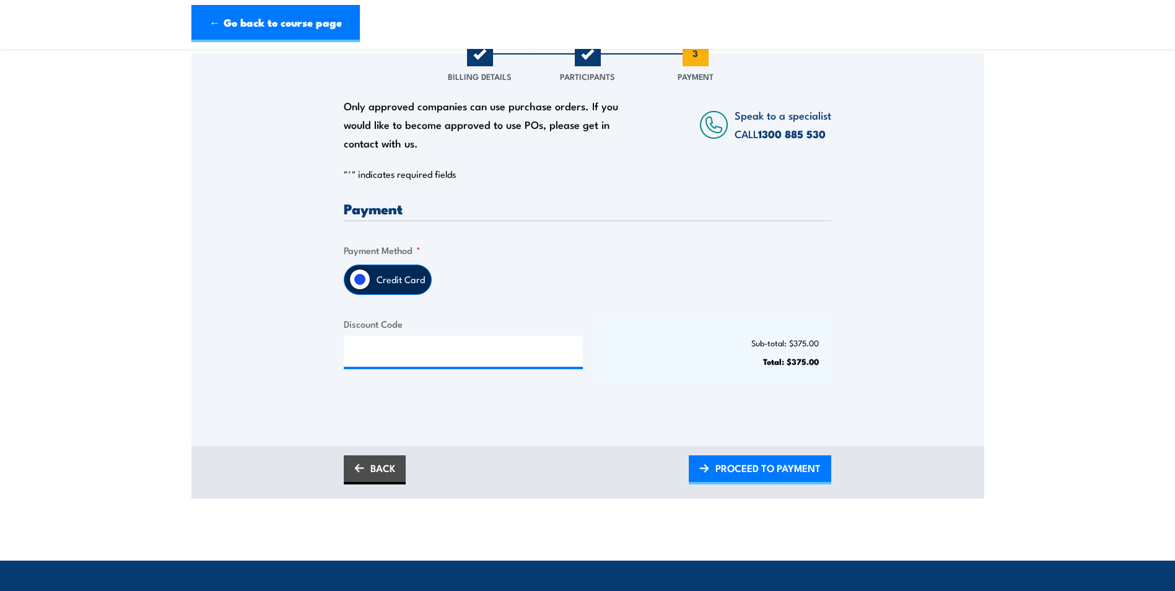
scroll to position [186, 0]
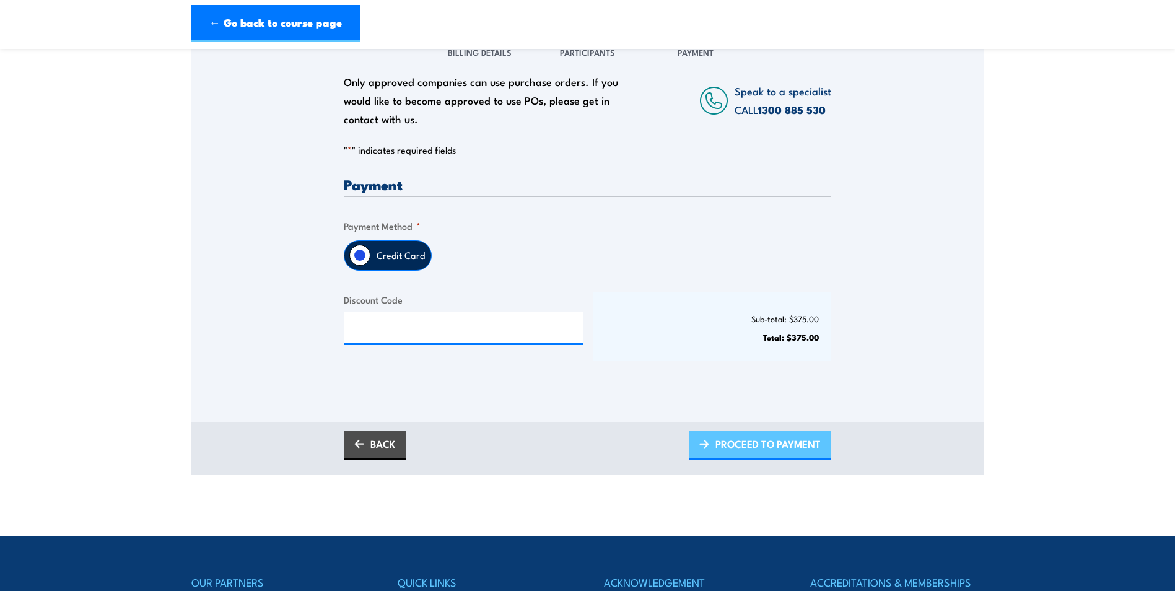
click at [750, 450] on span "PROCEED TO PAYMENT" at bounding box center [767, 443] width 105 height 33
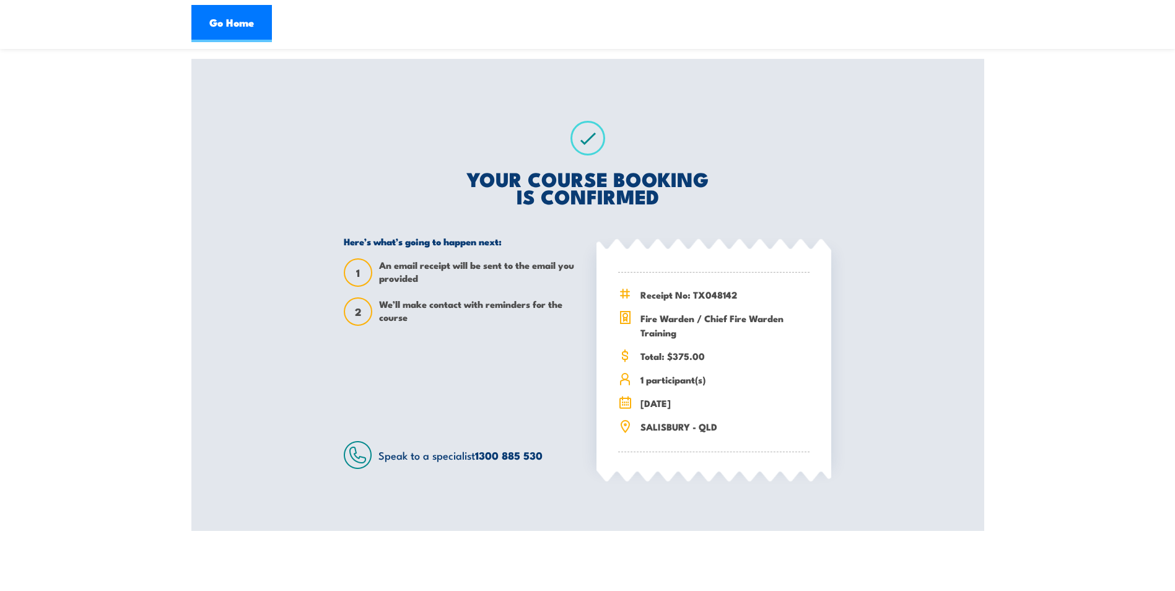
scroll to position [186, 0]
